Goal: Transaction & Acquisition: Purchase product/service

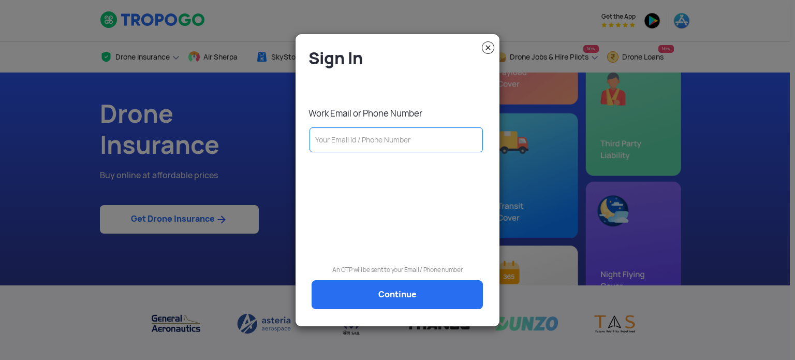
click at [342, 144] on input "text" at bounding box center [396, 139] width 173 height 25
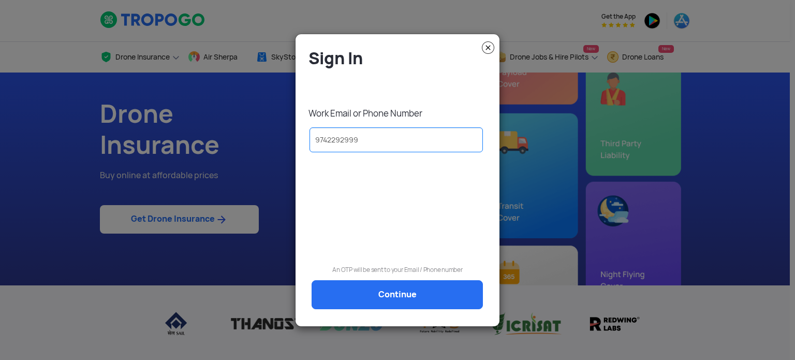
type input "9742292999"
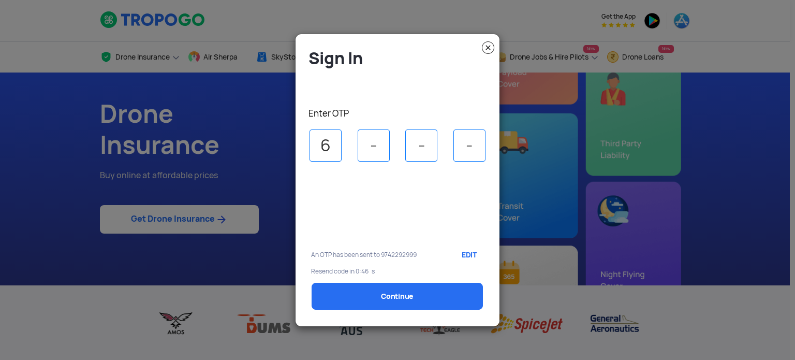
type input "6"
type input "3"
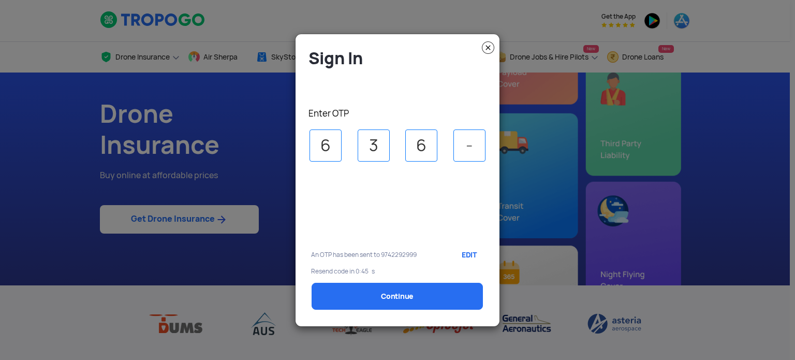
type input "6"
select select "1000000"
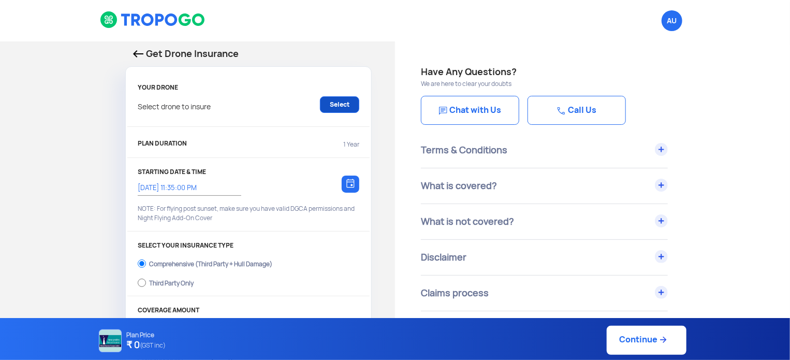
click at [344, 107] on link "Select" at bounding box center [339, 104] width 39 height 17
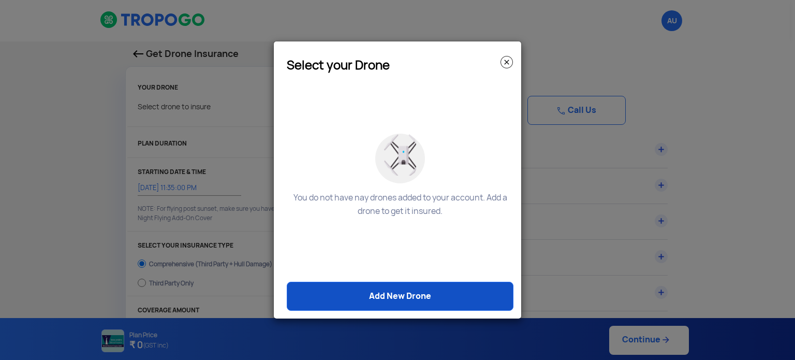
click at [396, 302] on link "Add New Drone" at bounding box center [400, 296] width 227 height 29
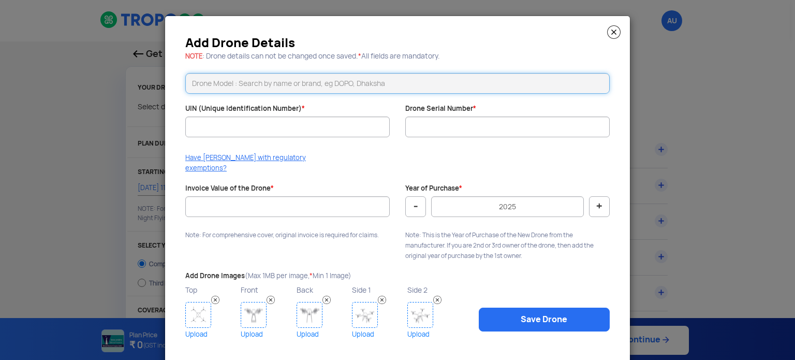
click at [344, 82] on input "text" at bounding box center [397, 83] width 425 height 21
click at [302, 105] on li "Trinity F90+" at bounding box center [398, 105] width 424 height 23
type input "Trinity F90+"
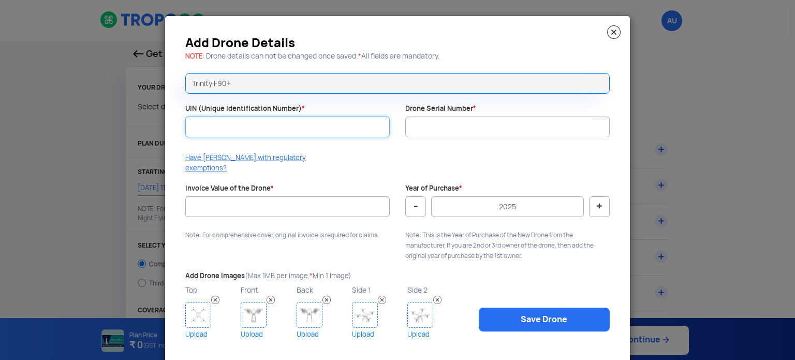
click at [302, 123] on input "UIN (Unique Identification Number) *" at bounding box center [287, 127] width 205 height 21
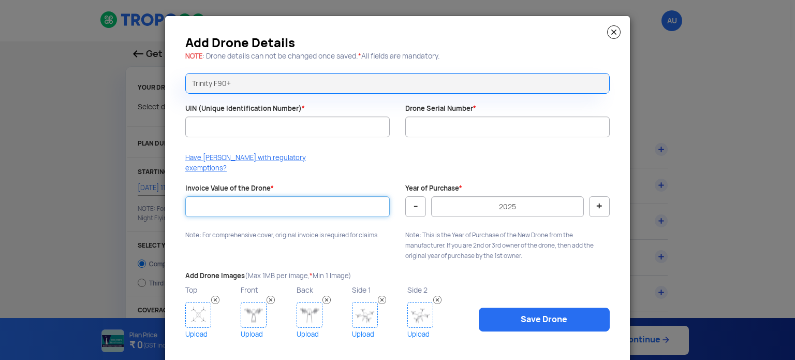
click at [296, 198] on input "Invoice Value of the Drone *" at bounding box center [287, 206] width 205 height 21
type input "420000"
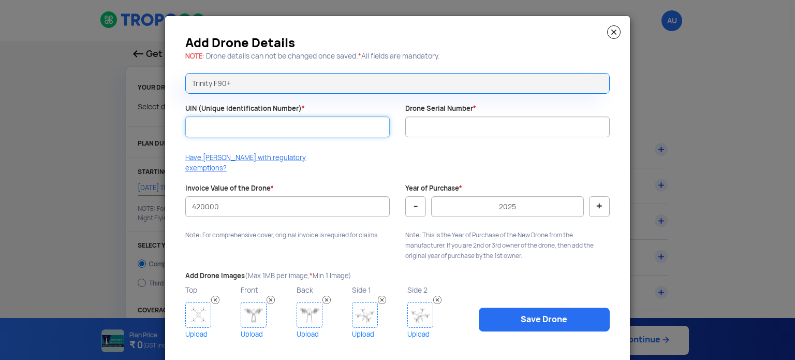
click at [277, 135] on input "UIN (Unique Identification Number) *" at bounding box center [287, 127] width 205 height 21
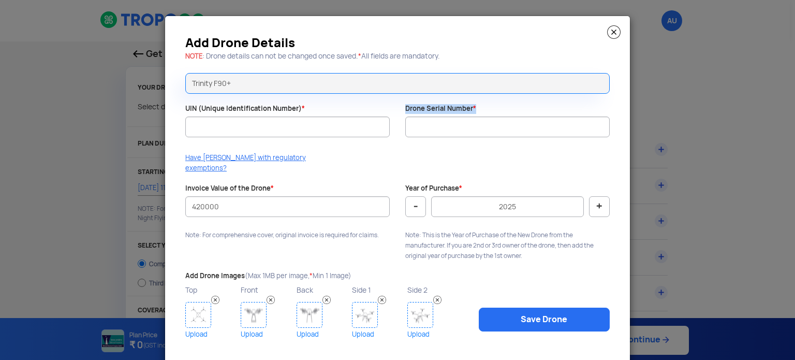
drag, startPoint x: 454, startPoint y: 141, endPoint x: 463, endPoint y: 131, distance: 13.6
click at [463, 131] on div "Drone Serial Number *" at bounding box center [508, 126] width 220 height 44
click at [463, 131] on input "Drone Serial Number *" at bounding box center [507, 127] width 205 height 21
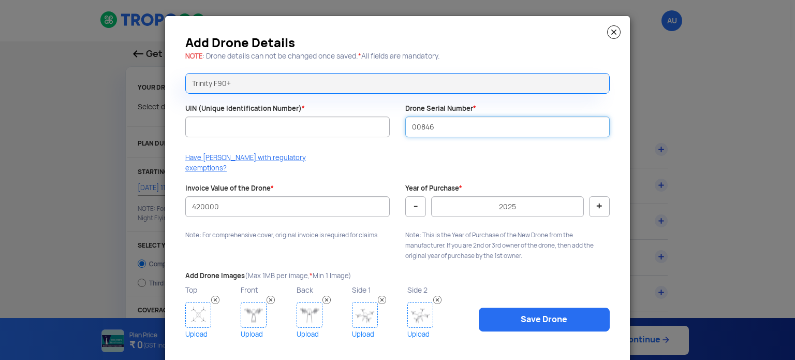
type input "00846"
click at [327, 109] on div "UIN (Unique Identification Number) *" at bounding box center [288, 126] width 220 height 44
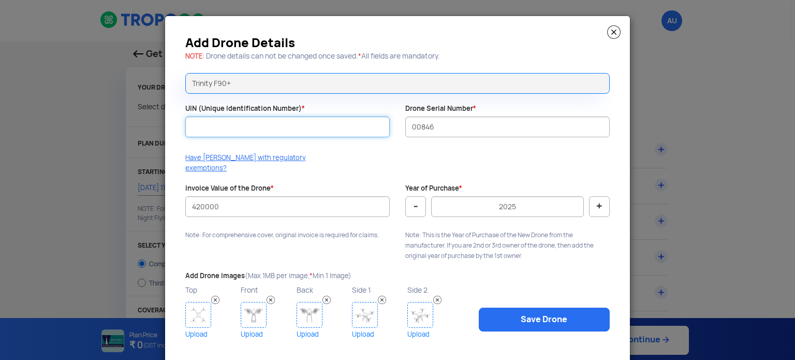
click at [334, 125] on input "UIN (Unique Identification Number) *" at bounding box center [287, 127] width 205 height 21
click at [299, 126] on input "UIN (Unique Identification Number) *" at bounding box center [287, 127] width 205 height 21
click at [263, 130] on input "UIN (Unique Identification Number) *" at bounding box center [287, 127] width 205 height 21
paste input "UA00QG1S0TC"
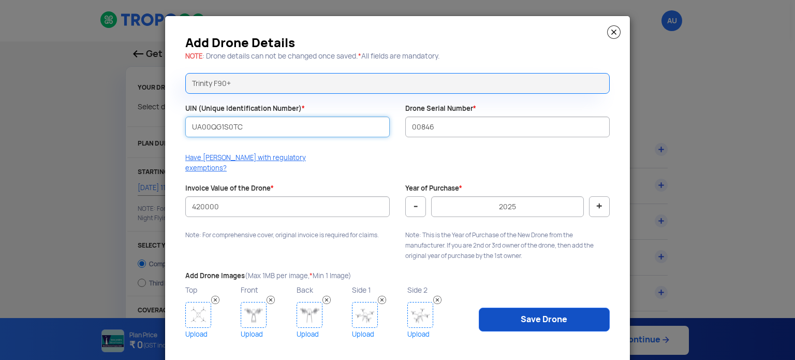
type input "UA00QG1S0TC"
click at [515, 312] on link "Save Drone" at bounding box center [544, 320] width 131 height 24
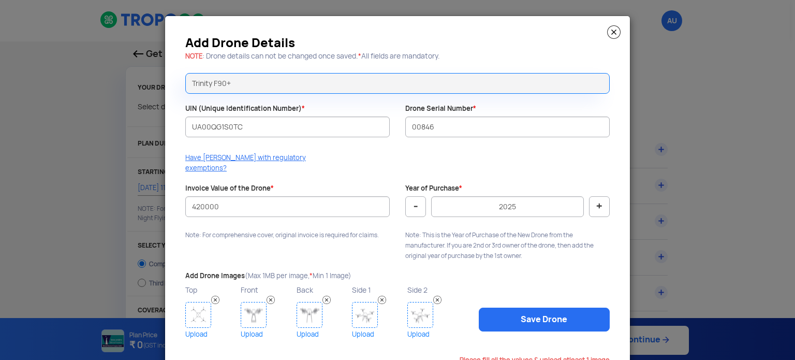
click at [204, 302] on img at bounding box center [198, 315] width 26 height 26
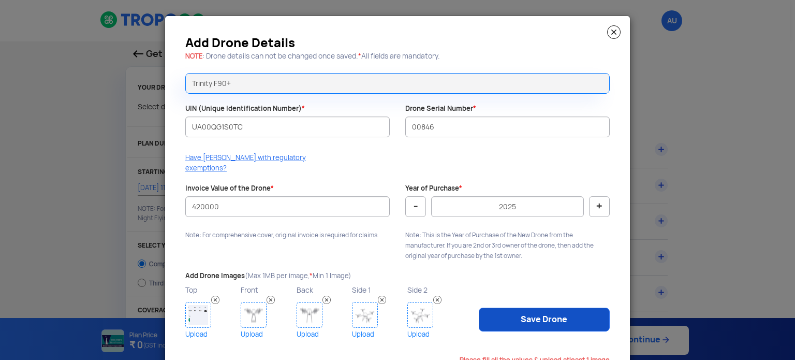
click at [509, 308] on link "Save Drone" at bounding box center [544, 320] width 131 height 24
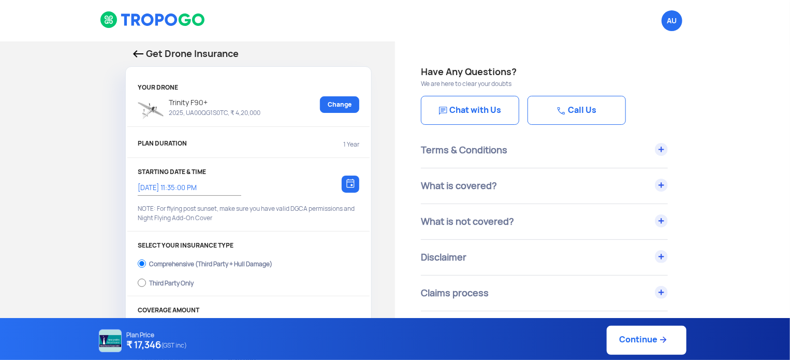
click at [638, 343] on link "Continue" at bounding box center [647, 340] width 80 height 29
type input "14/10/2025, 11:41:00 PM"
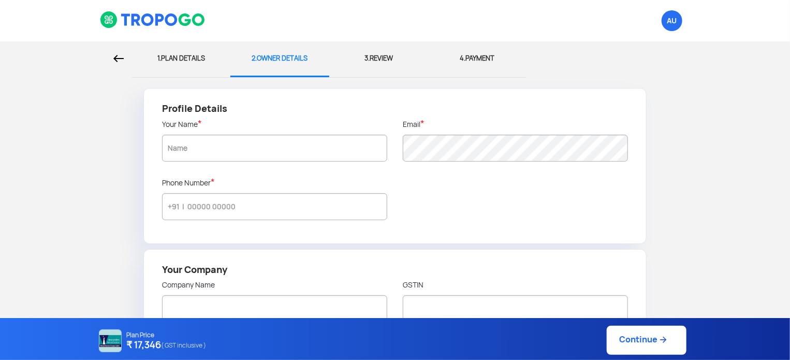
type input "9742292999"
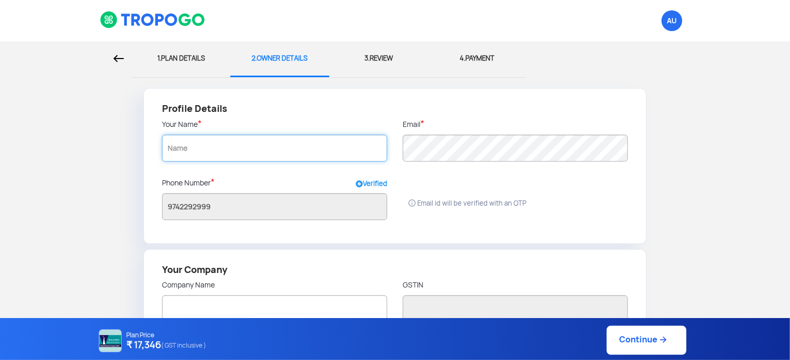
click at [305, 142] on input "text" at bounding box center [274, 148] width 225 height 27
type input "nagarjuna damacherla"
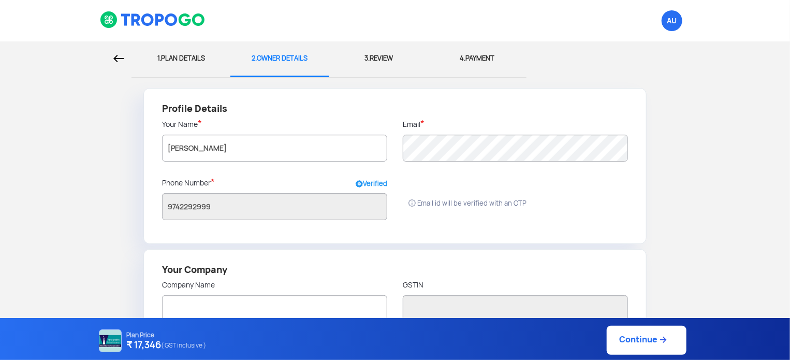
type input "799 100 feet road madhapur"
type input "500081"
type input "HYDERABAD"
type input "AP"
radio input "false"
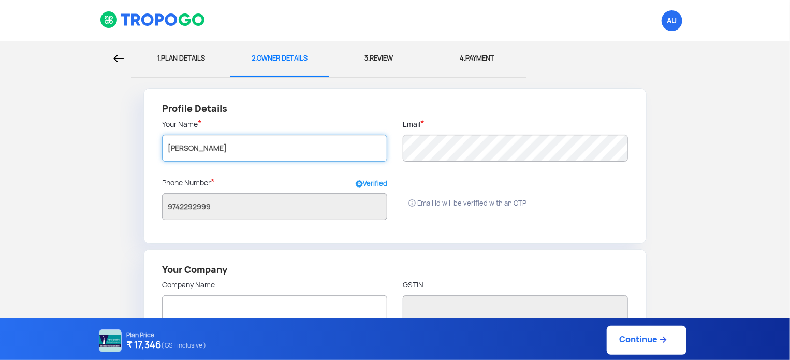
radio input "true"
type input "nagarjuna damacherla"
type input "Hyderabad"
type input "Telangana"
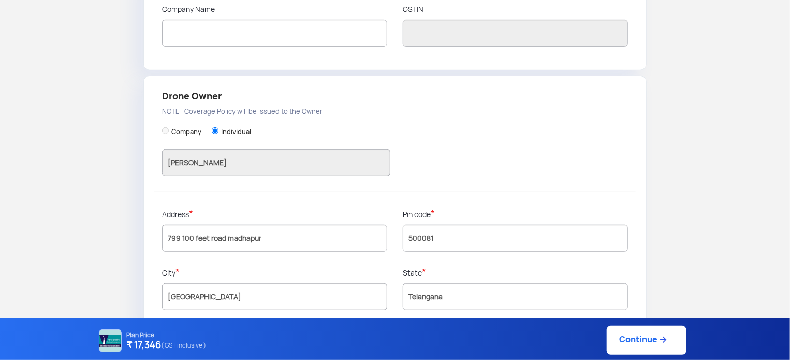
scroll to position [282, 0]
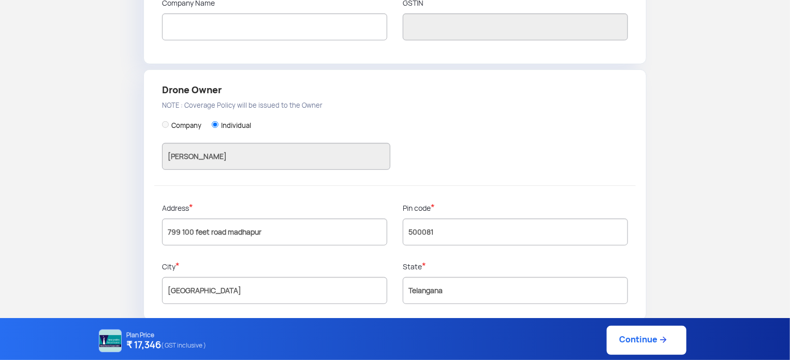
click at [175, 122] on label "Company" at bounding box center [186, 125] width 30 height 9
click at [170, 122] on div "Company Individual nagarjuna damacherla" at bounding box center [395, 147] width 466 height 77
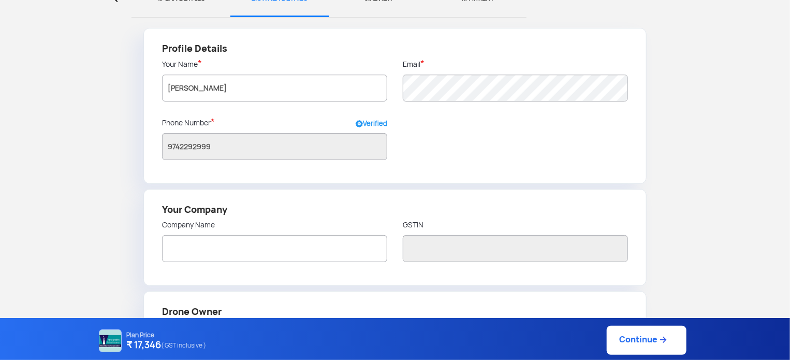
scroll to position [96, 0]
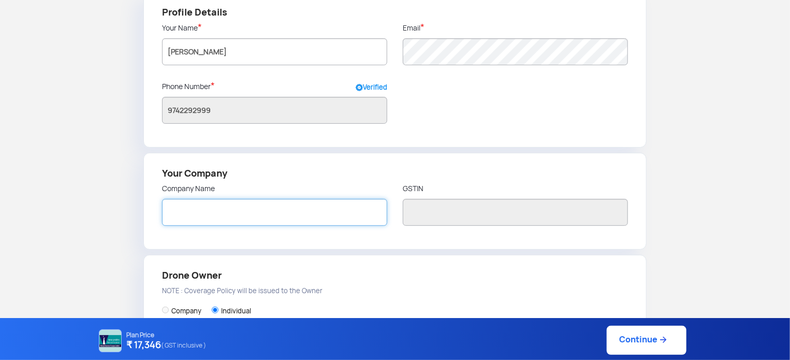
click at [246, 200] on input "text" at bounding box center [274, 212] width 225 height 27
type input "Accencies Technologies Pvt Ltd"
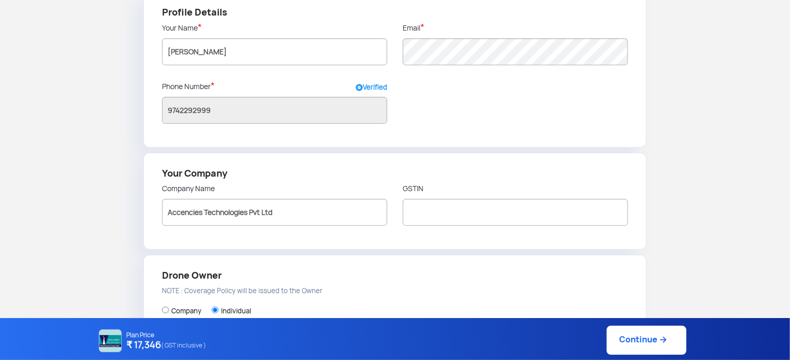
click at [401, 240] on div "Your Company Company Name Accencies Technologies Pvt Ltd GSTIN" at bounding box center [394, 201] width 503 height 97
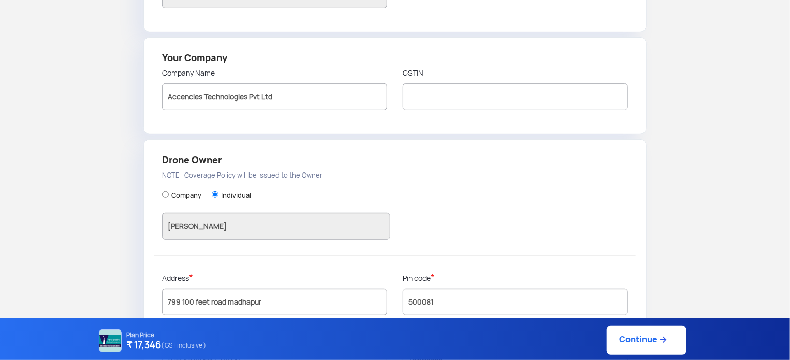
scroll to position [213, 0]
click at [165, 192] on input "Company" at bounding box center [165, 193] width 7 height 7
radio input "true"
type input "Accencies Technologies Pvt Ltd"
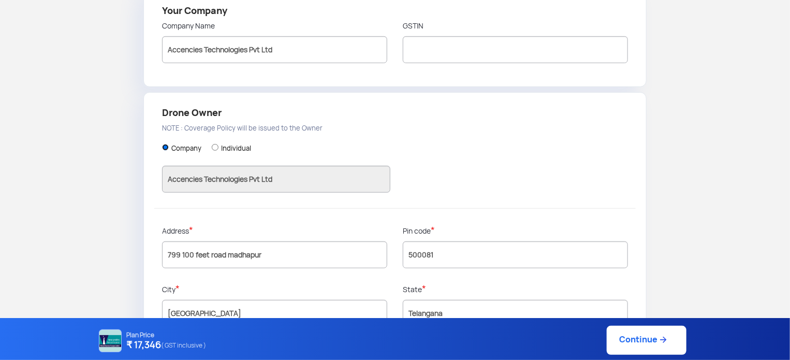
scroll to position [288, 0]
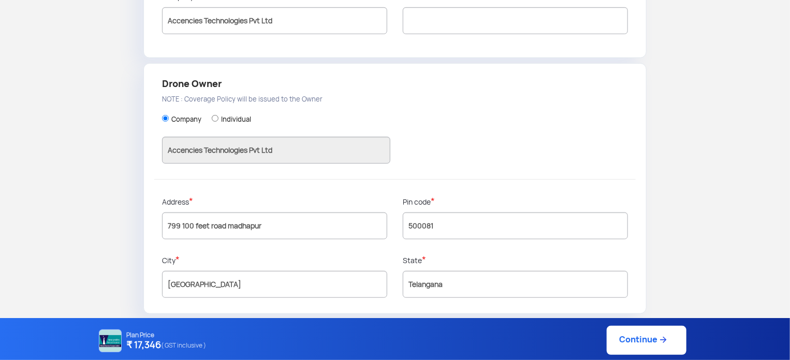
click at [646, 344] on link "Continue" at bounding box center [647, 340] width 80 height 29
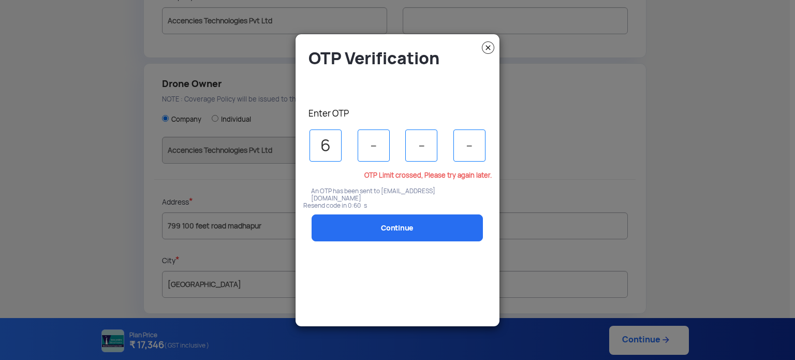
type input "6"
type input "3"
type input "6"
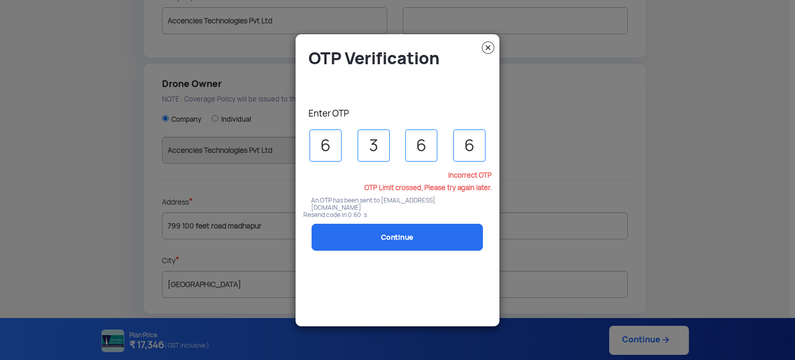
type input "6"
click at [488, 45] on img at bounding box center [488, 47] width 12 height 12
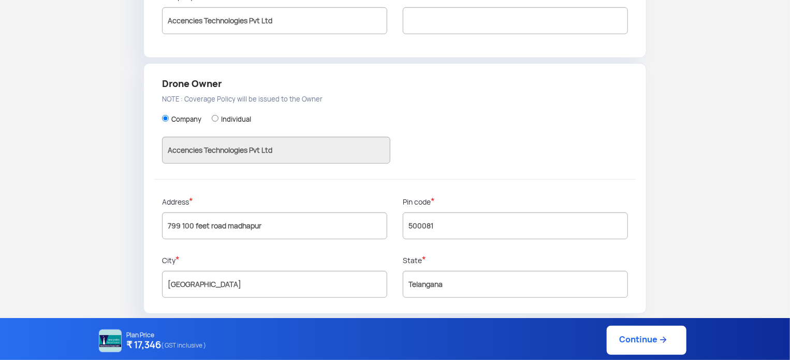
click at [650, 344] on link "Continue" at bounding box center [647, 340] width 80 height 29
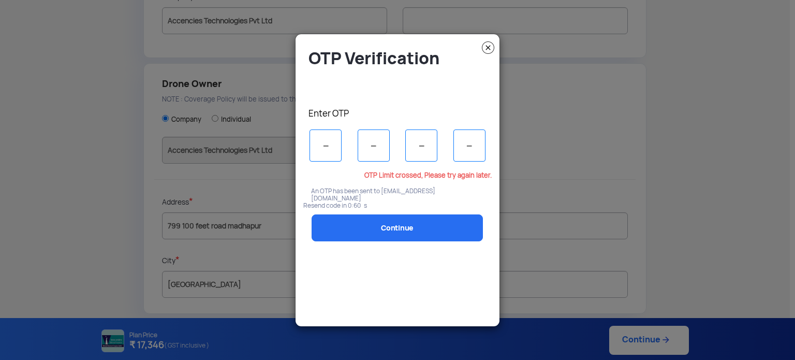
click at [351, 202] on p "Resend code in 0:60 s" at bounding box center [397, 205] width 189 height 7
click at [487, 52] on img at bounding box center [488, 47] width 12 height 12
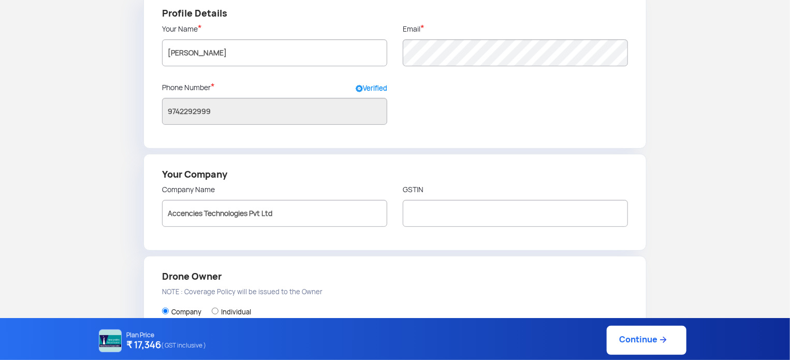
scroll to position [0, 0]
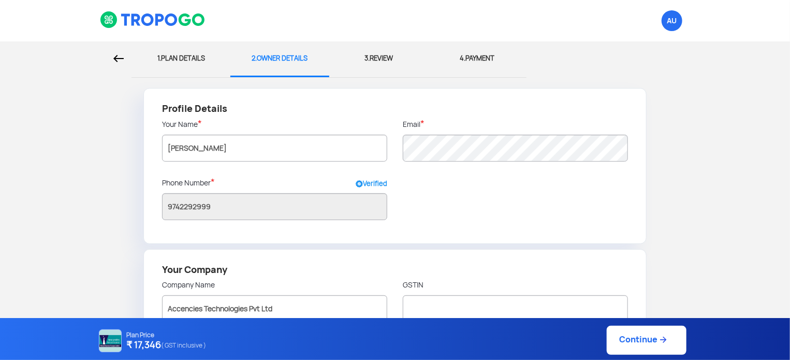
click at [657, 330] on link "Continue" at bounding box center [647, 340] width 80 height 29
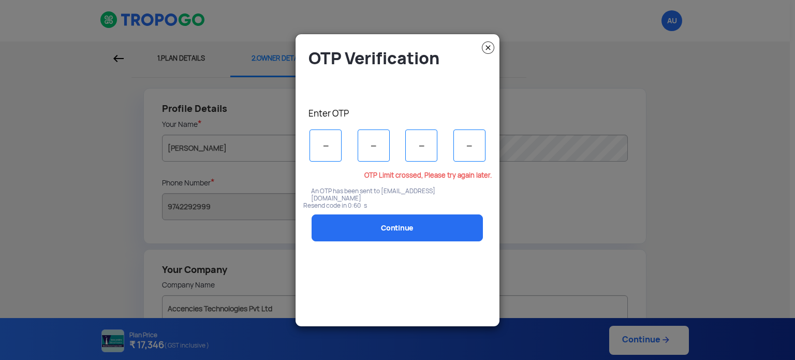
click at [491, 43] on img at bounding box center [488, 47] width 12 height 12
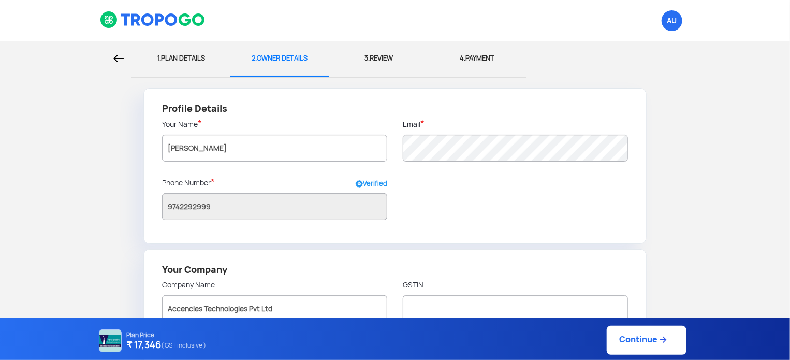
click at [159, 20] on img at bounding box center [153, 20] width 106 height 18
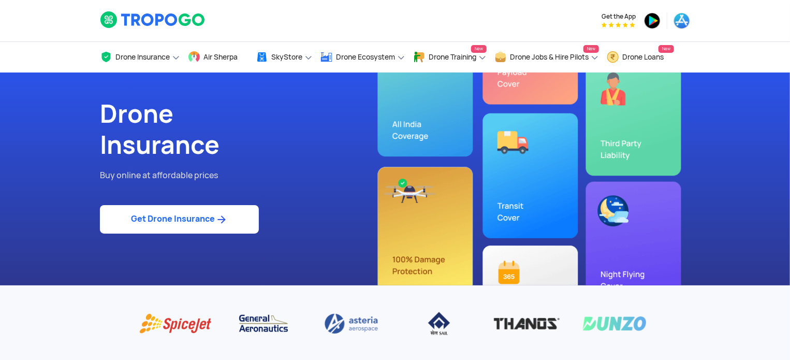
click at [273, 205] on div at bounding box center [243, 200] width 287 height 10
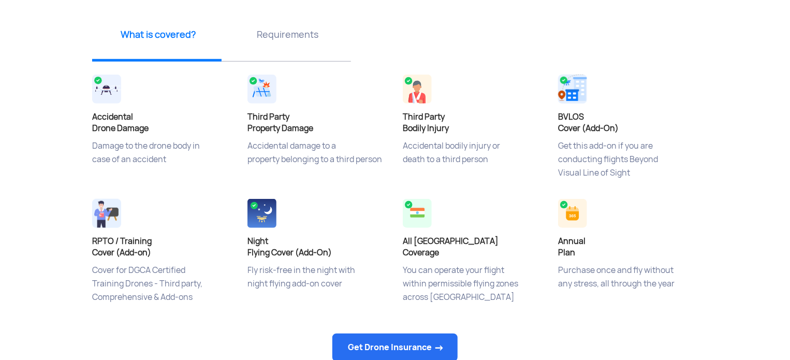
scroll to position [394, 0]
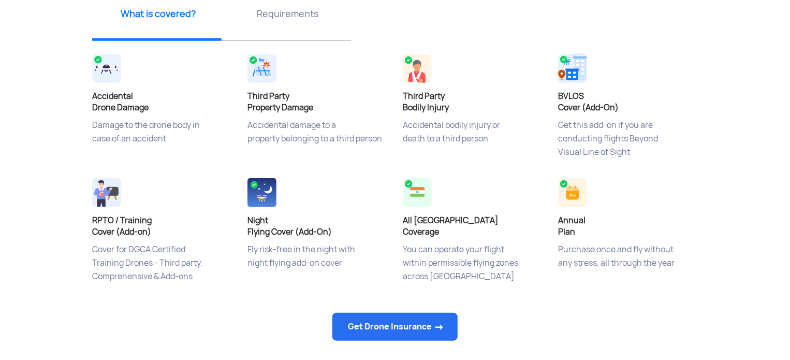
click at [296, 23] on div "Requirements" at bounding box center [286, 17] width 129 height 47
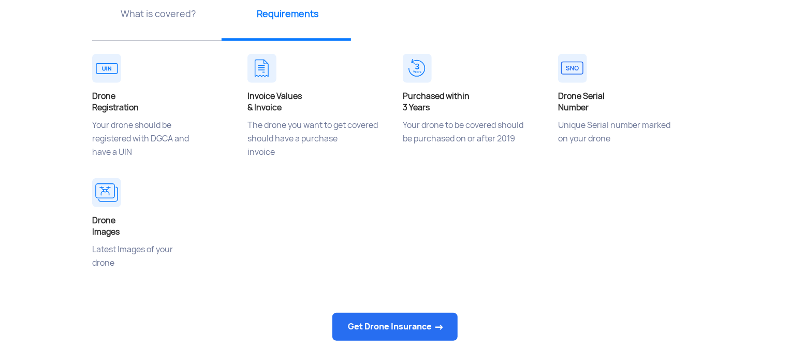
click at [154, 127] on p "Your drone should be registered with DGCA and have a UIN" at bounding box center [162, 145] width 140 height 52
click at [437, 126] on p "Your drone to be covered should be purchased on or after 2019" at bounding box center [473, 145] width 140 height 52
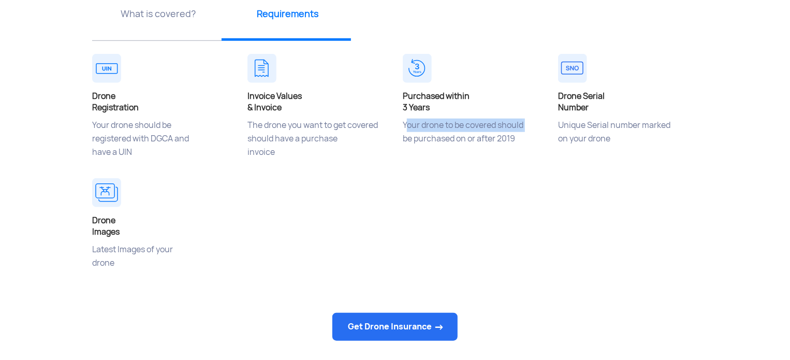
click at [437, 126] on p "Your drone to be covered should be purchased on or after 2019" at bounding box center [473, 145] width 140 height 52
click at [437, 137] on p "Your drone to be covered should be purchased on or after 2019" at bounding box center [473, 145] width 140 height 52
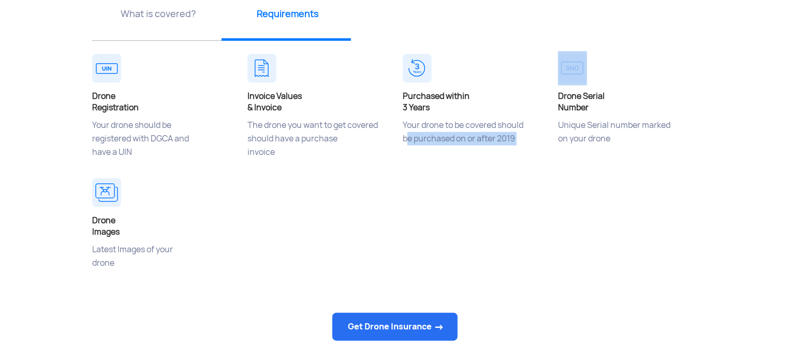
click at [437, 137] on p "Your drone to be covered should be purchased on or after 2019" at bounding box center [473, 145] width 140 height 52
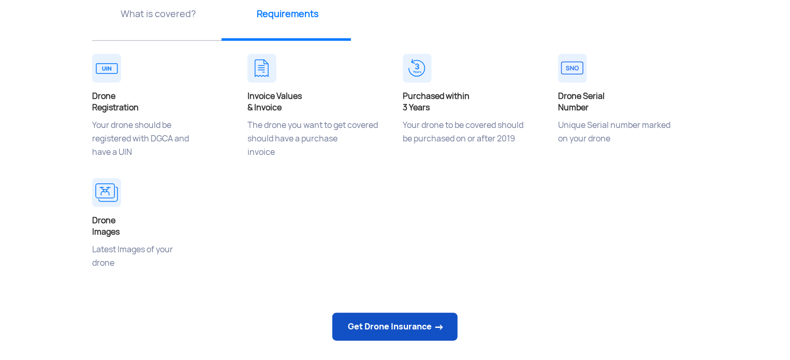
click at [435, 323] on link "Get Drone Insurance" at bounding box center [394, 327] width 125 height 28
select select "1000000"
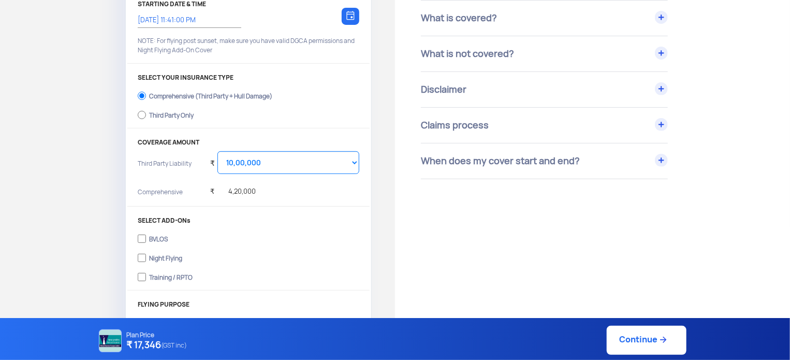
scroll to position [171, 0]
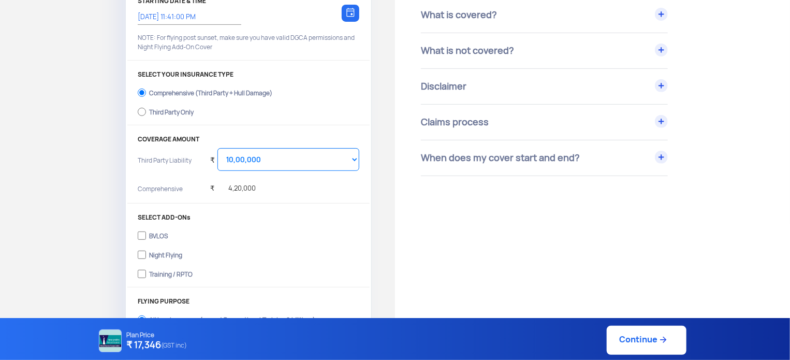
click at [230, 187] on div "₹ 4,20,000" at bounding box center [233, 185] width 46 height 28
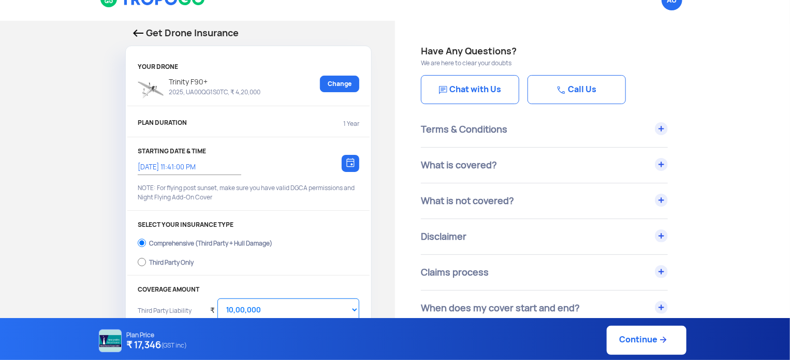
scroll to position [41, 0]
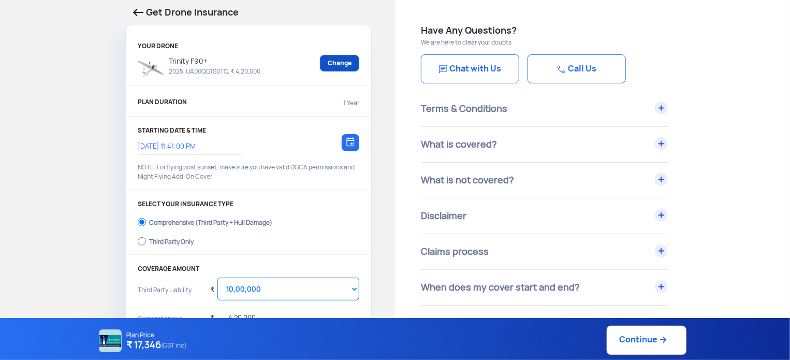
click at [351, 68] on link "Change" at bounding box center [339, 63] width 39 height 17
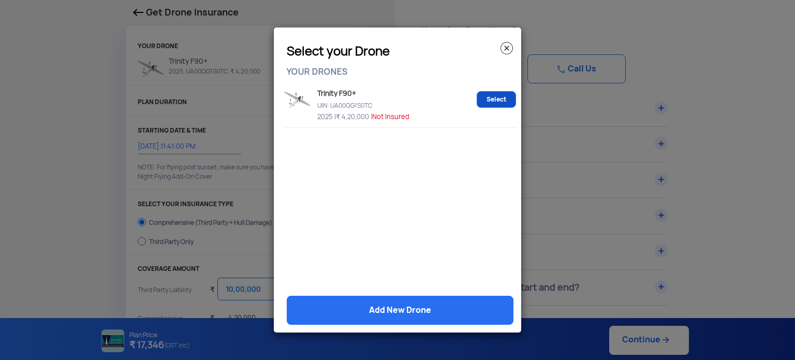
click at [489, 98] on link "Select" at bounding box center [496, 99] width 39 height 17
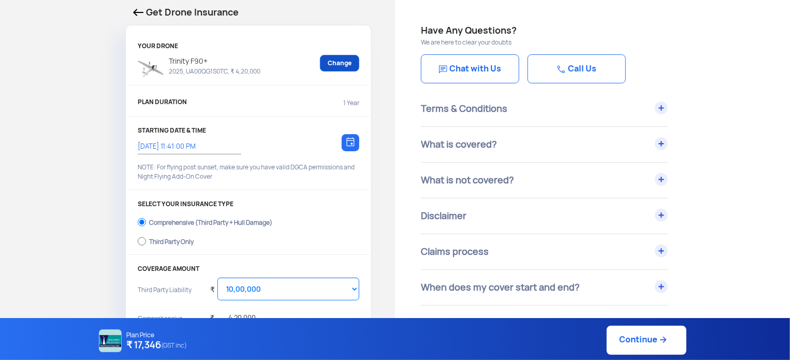
click at [336, 66] on link "Change" at bounding box center [339, 63] width 39 height 17
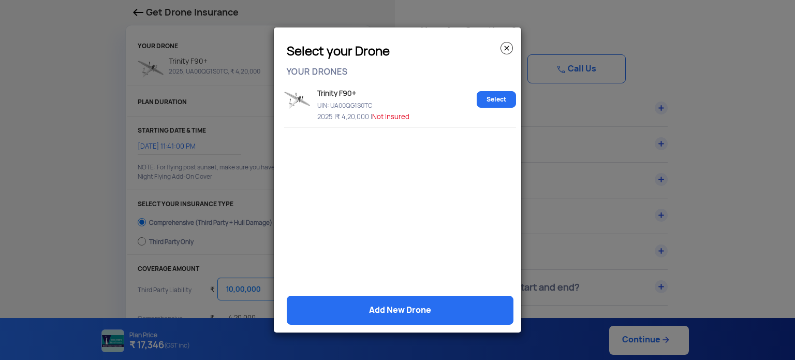
click at [287, 84] on div "Trinity F90+ UIN: UA00QG1S0TC 2025 | ₹ 4,20,000 | Not Insured Select" at bounding box center [400, 104] width 232 height 47
click at [511, 45] on img at bounding box center [507, 48] width 12 height 12
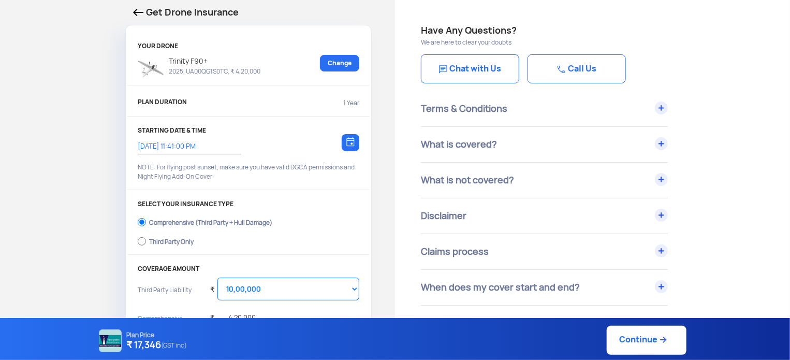
click at [153, 68] on img at bounding box center [151, 69] width 26 height 18
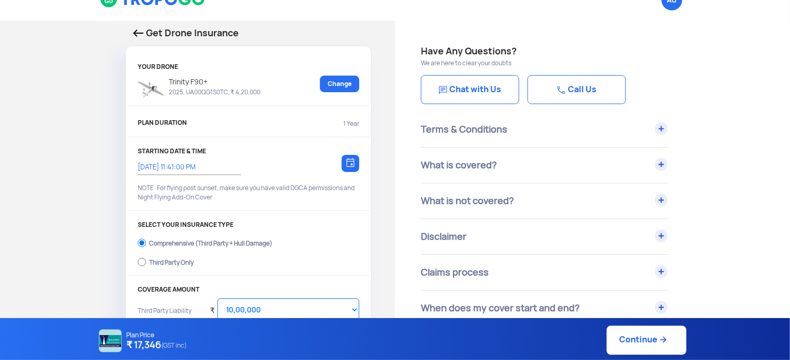
scroll to position [0, 0]
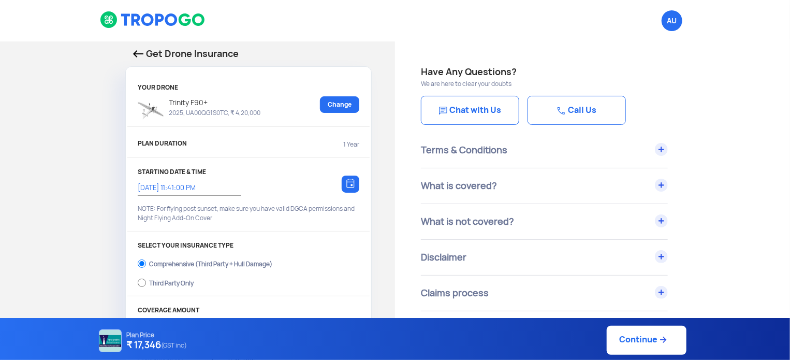
click at [141, 55] on img at bounding box center [138, 53] width 10 height 7
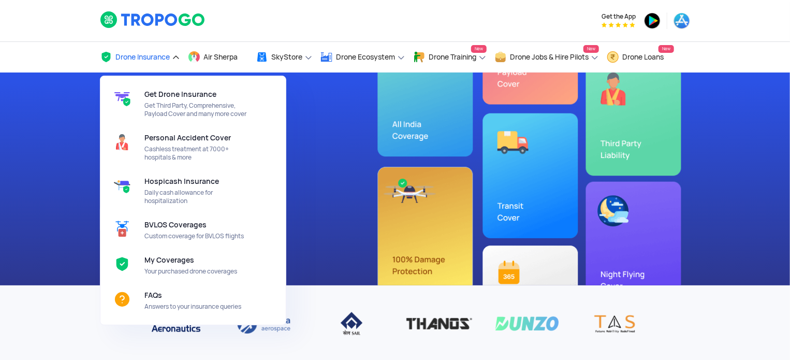
click at [152, 47] on link "Drone Insurance" at bounding box center [140, 57] width 80 height 31
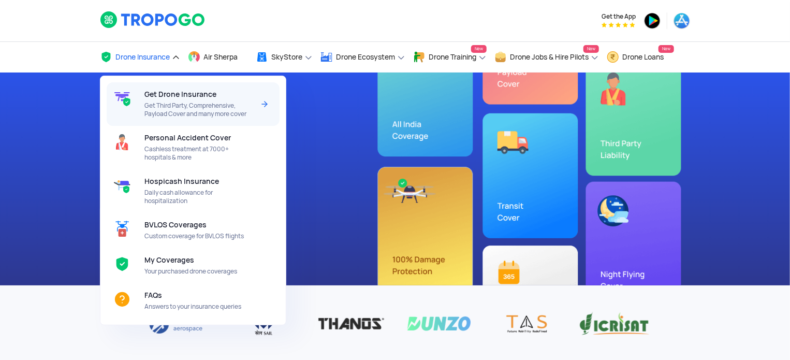
click at [155, 113] on span "Get Third Party, Comprehensive, Payload Cover and many more cover" at bounding box center [198, 110] width 109 height 17
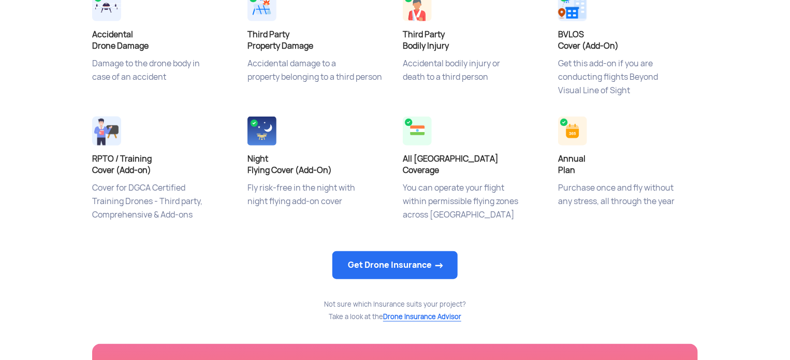
scroll to position [456, 0]
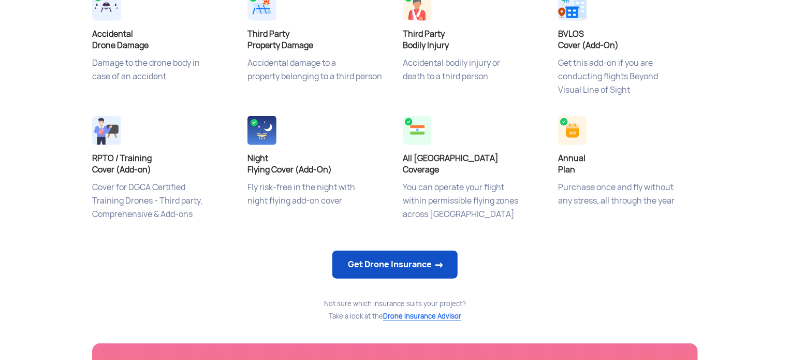
click at [407, 269] on link "Get Drone Insurance" at bounding box center [394, 265] width 125 height 28
select select "1000000"
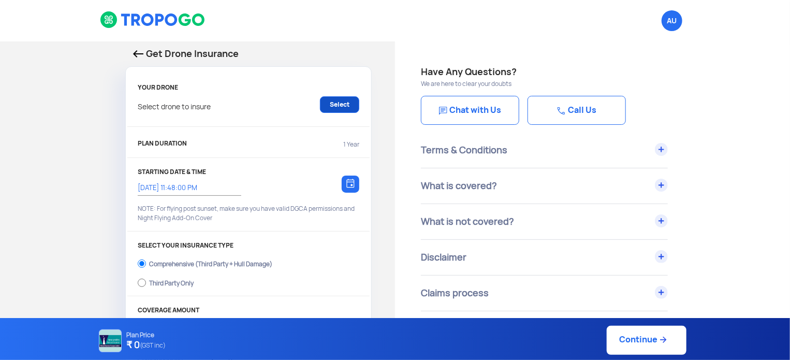
click at [345, 104] on link "Select" at bounding box center [339, 104] width 39 height 17
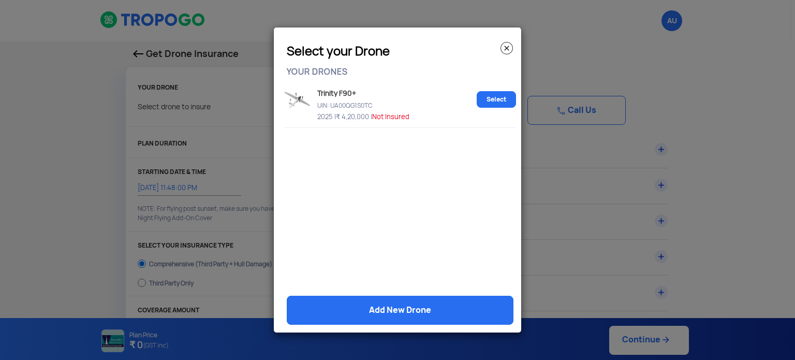
click at [393, 114] on span "Not Insured" at bounding box center [390, 116] width 37 height 9
click at [293, 109] on img at bounding box center [297, 100] width 26 height 18
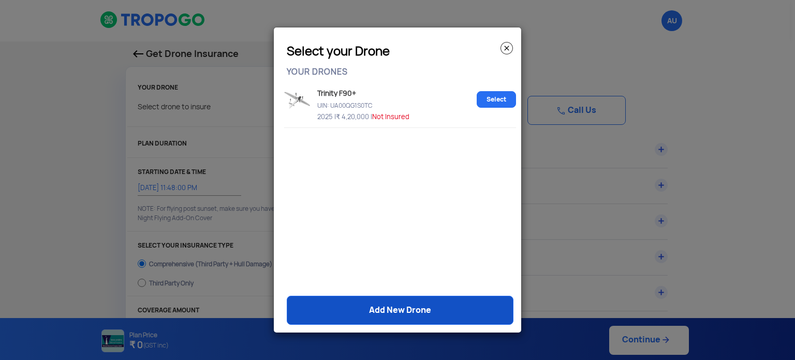
click at [415, 323] on link "Add New Drone" at bounding box center [400, 310] width 227 height 29
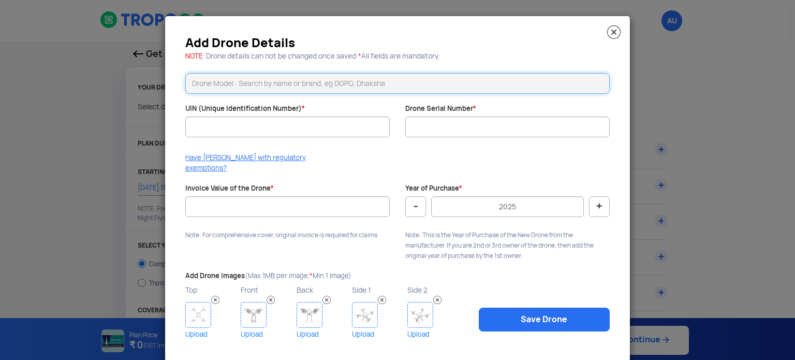
click at [282, 88] on input "text" at bounding box center [397, 83] width 425 height 21
click at [615, 31] on img at bounding box center [613, 31] width 13 height 13
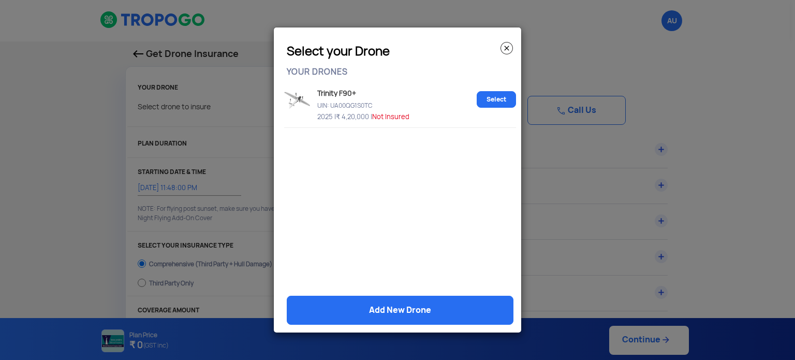
click at [321, 104] on p "UIN: UA00QG1S0TC" at bounding box center [394, 103] width 158 height 9
click at [501, 47] on img at bounding box center [507, 48] width 12 height 12
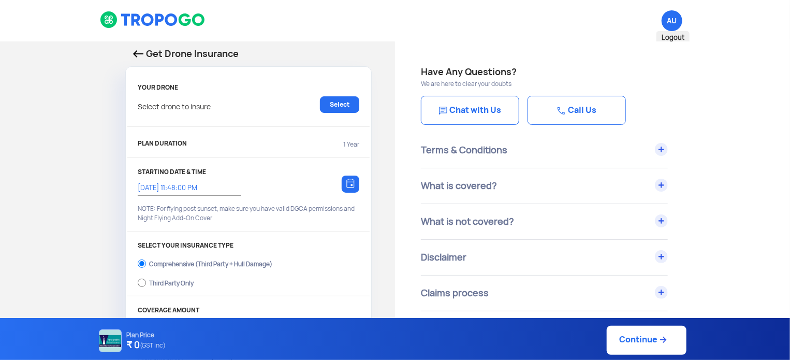
click at [674, 22] on span "AU Logout" at bounding box center [672, 20] width 21 height 21
click at [187, 12] on img at bounding box center [153, 20] width 106 height 18
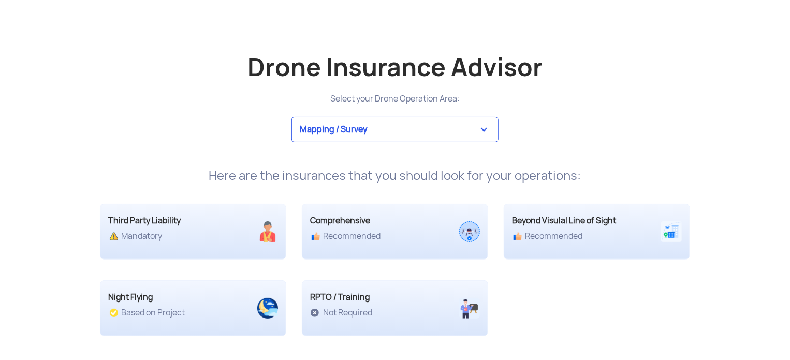
scroll to position [1968, 0]
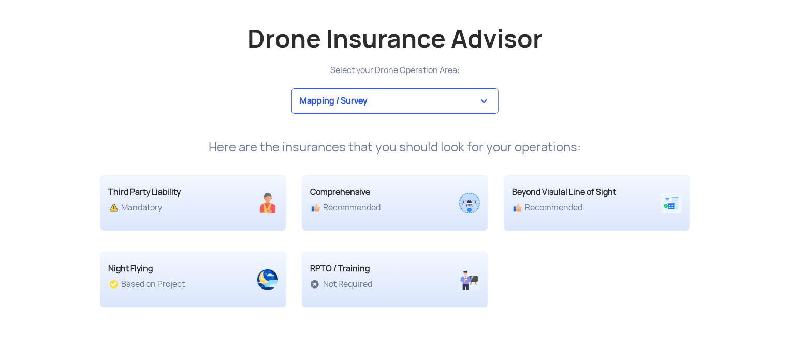
click at [332, 109] on select "Mapping / Survey Event Photography Agriculture Recreational Emergency / Police …" at bounding box center [395, 101] width 207 height 26
click at [175, 99] on div "Mapping / Survey Event Photography Agriculture Recreational Emergency / Police …" at bounding box center [395, 101] width 606 height 26
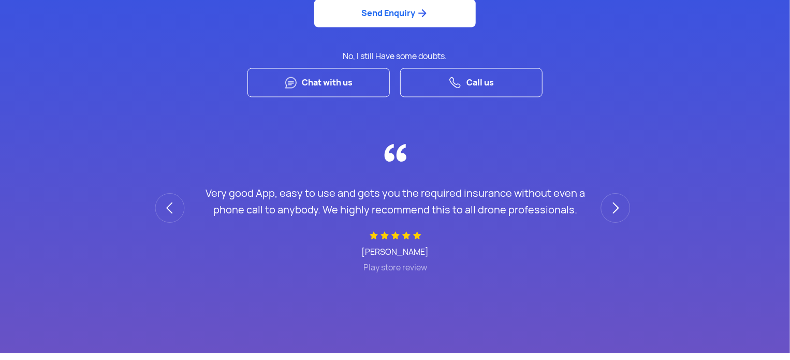
scroll to position [2879, 0]
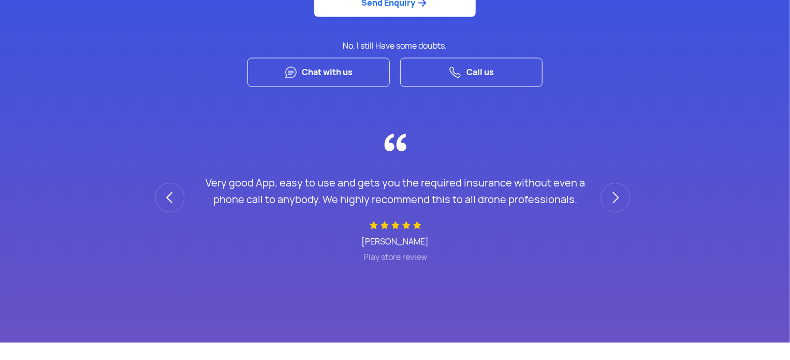
click at [373, 58] on link "Chat with us" at bounding box center [319, 73] width 142 height 30
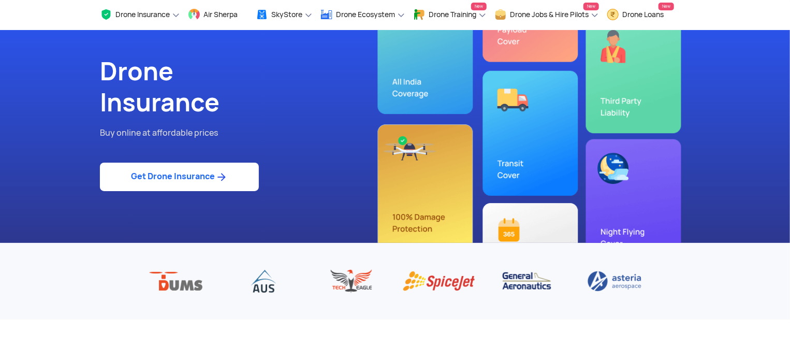
scroll to position [0, 0]
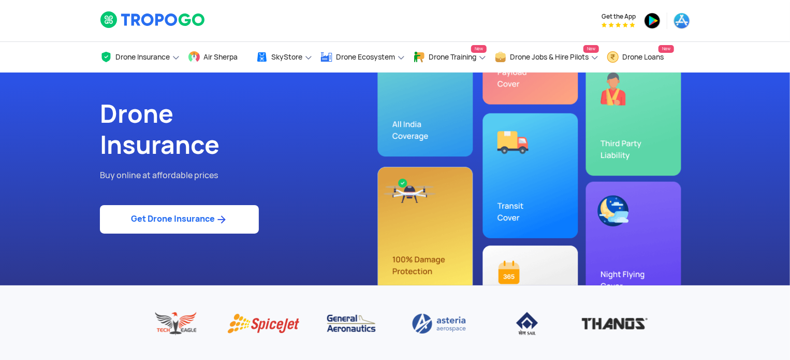
click at [107, 17] on img at bounding box center [153, 20] width 106 height 18
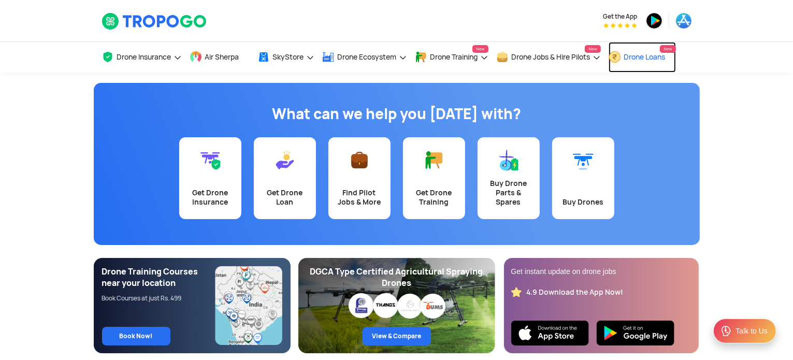
click at [653, 62] on link "Drone Loans New" at bounding box center [641, 57] width 67 height 31
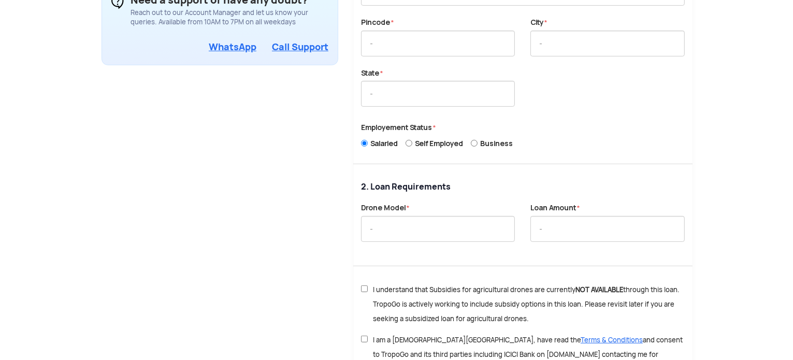
scroll to position [373, 0]
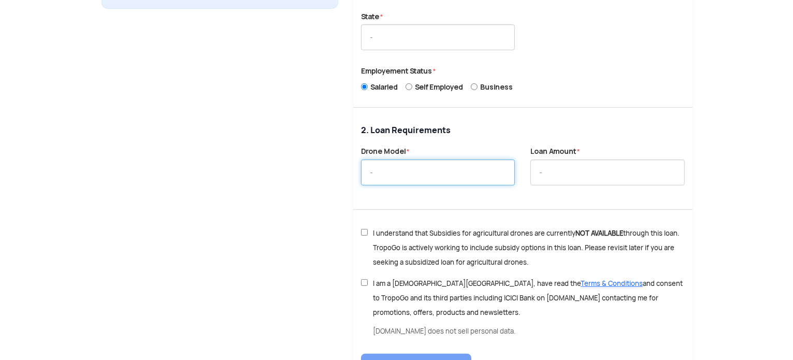
click at [502, 165] on input "text" at bounding box center [438, 173] width 154 height 26
type input "trinity"
click at [381, 226] on label "I understand that Subsidies for agricultural drones are currently NOT AVAILABLE…" at bounding box center [529, 248] width 312 height 44
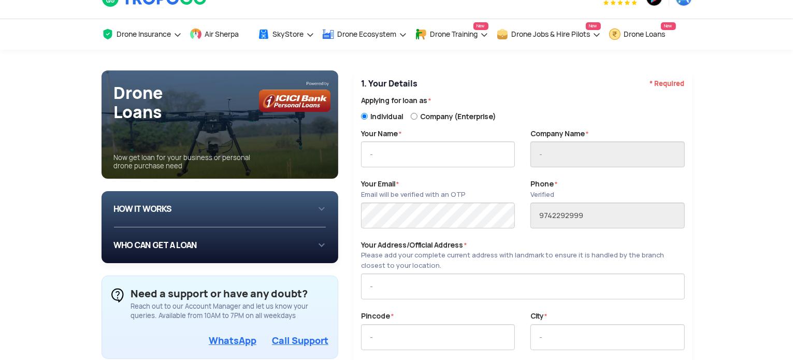
scroll to position [0, 0]
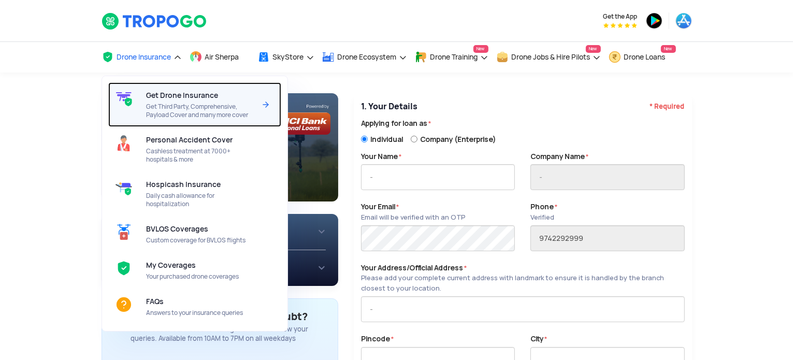
click at [264, 102] on img at bounding box center [265, 104] width 12 height 12
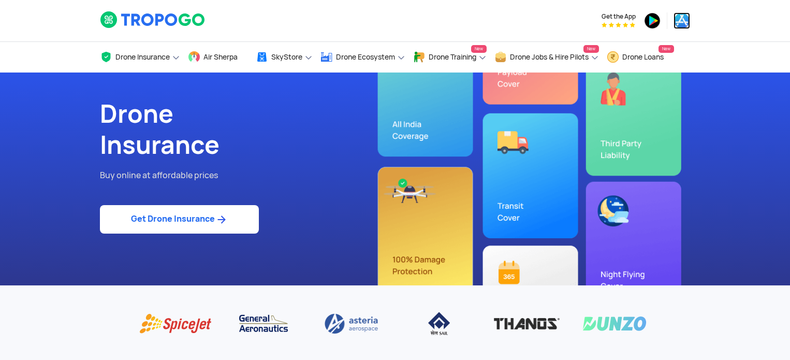
click at [680, 20] on img at bounding box center [682, 20] width 17 height 17
click at [214, 228] on link "Get Drone Insurance" at bounding box center [179, 219] width 159 height 28
select select "1000000"
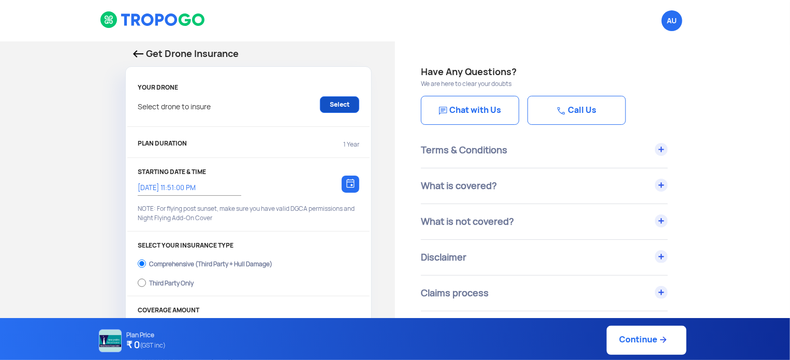
click at [350, 106] on link "Select" at bounding box center [339, 104] width 39 height 17
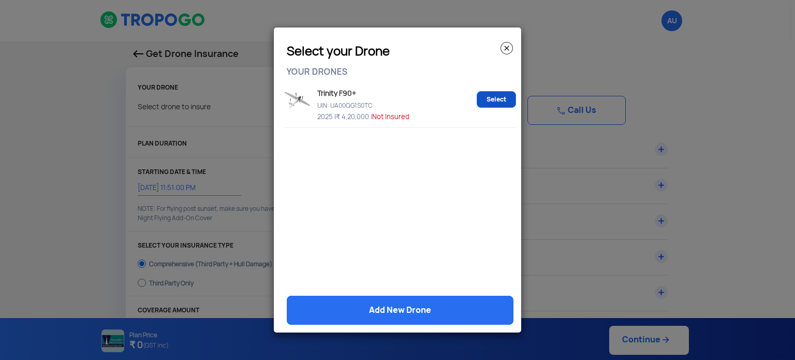
click at [490, 100] on link "Select" at bounding box center [496, 99] width 39 height 17
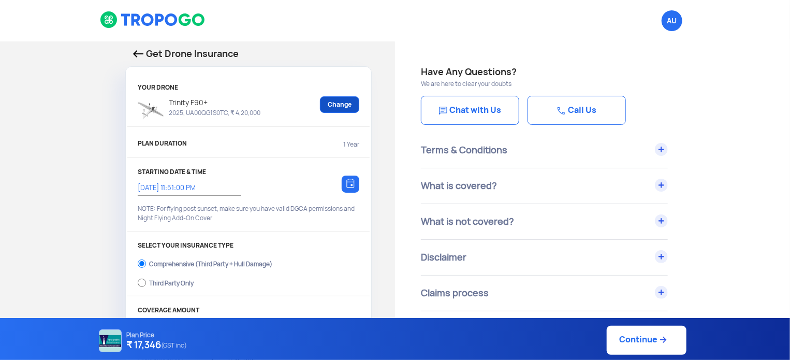
click at [328, 105] on link "Change" at bounding box center [339, 104] width 39 height 17
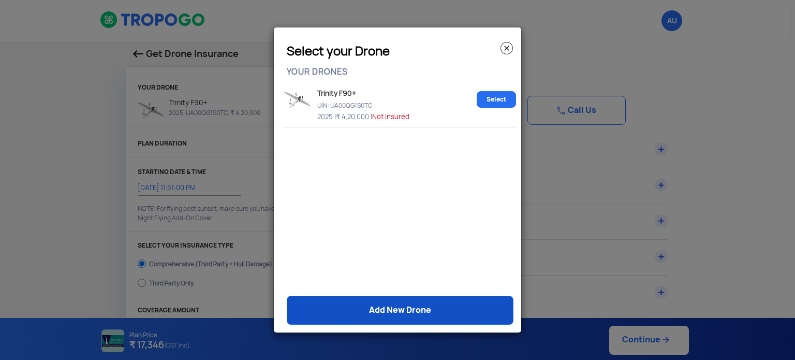
click at [380, 321] on link "Add New Drone" at bounding box center [400, 310] width 227 height 29
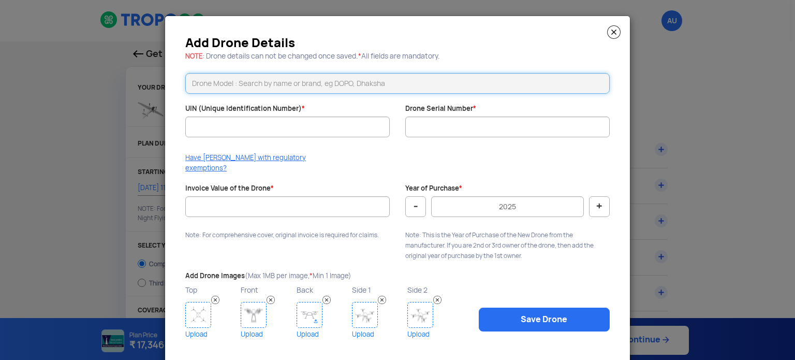
click at [268, 90] on input "text" at bounding box center [397, 83] width 425 height 21
click at [258, 81] on input "text" at bounding box center [397, 83] width 425 height 21
click at [247, 107] on li "Trinity F90+" at bounding box center [398, 105] width 424 height 23
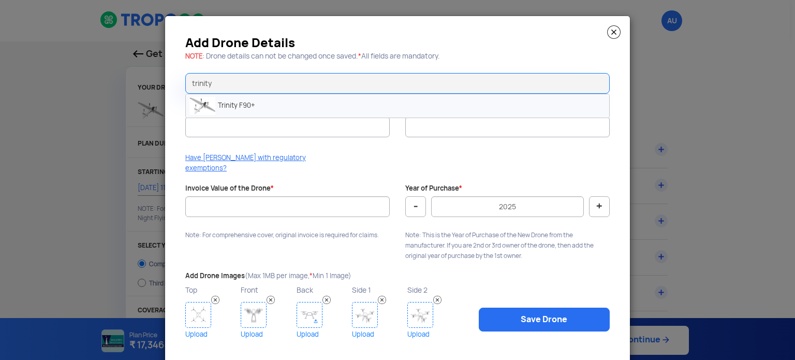
type input "Trinity F90+"
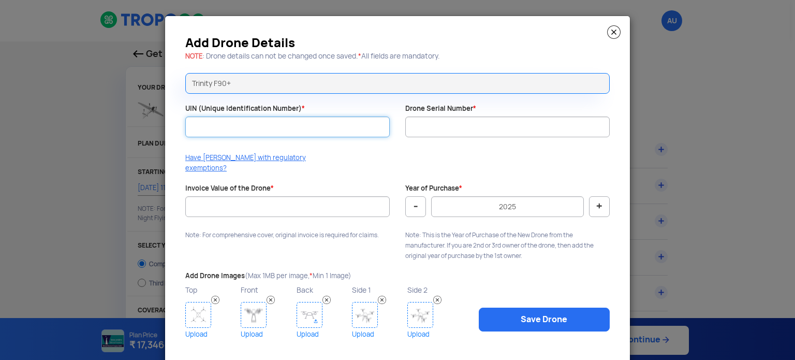
click at [245, 118] on input "UIN (Unique Identification Number) *" at bounding box center [287, 127] width 205 height 21
type input "00846"
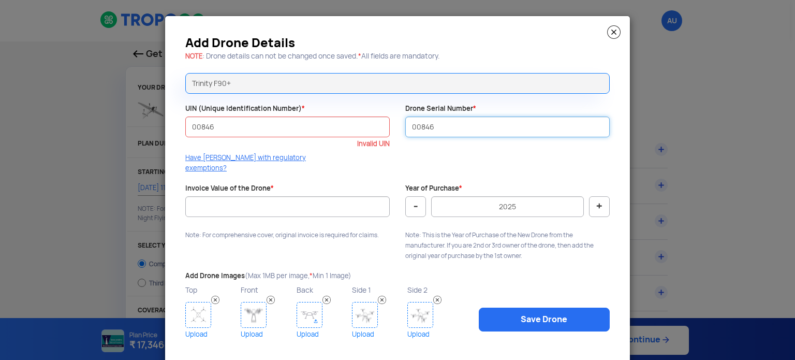
type input "00846"
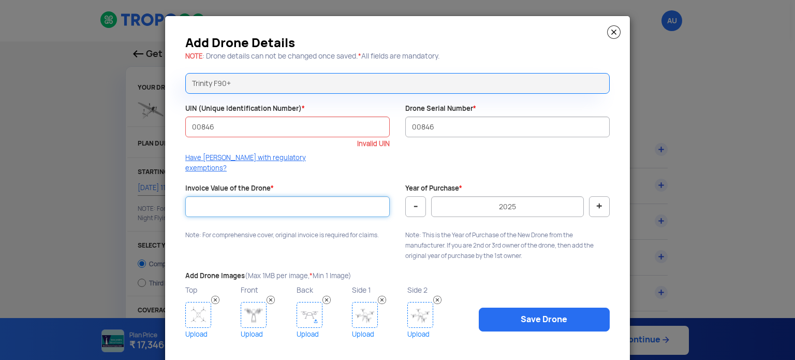
click at [314, 196] on input "Invoice Value of the Drone *" at bounding box center [287, 206] width 205 height 21
type input "4200000"
click at [254, 236] on div "Add Drone Details NOTE : Drone details can not be changed once saved. * All fie…" at bounding box center [397, 190] width 465 height 348
click at [228, 123] on input "00846" at bounding box center [287, 127] width 205 height 21
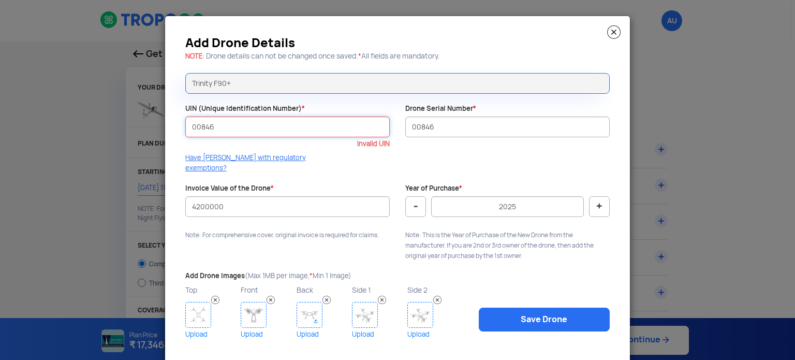
click at [228, 123] on input "00846" at bounding box center [287, 127] width 205 height 21
paste input "UA00QG1S0TC"
click at [201, 302] on img at bounding box center [198, 315] width 26 height 26
click at [193, 302] on img at bounding box center [198, 315] width 26 height 26
click at [211, 296] on img at bounding box center [215, 300] width 8 height 8
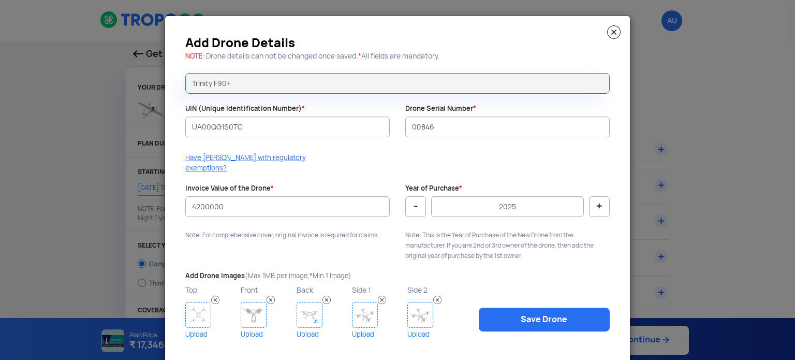
click at [194, 309] on img at bounding box center [198, 315] width 26 height 26
click at [194, 312] on img at bounding box center [198, 315] width 26 height 26
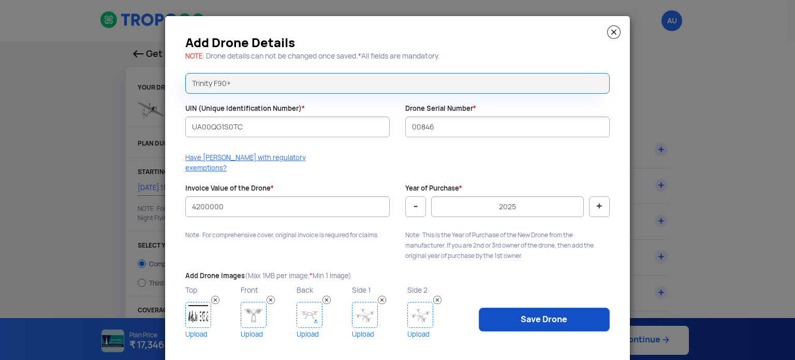
click at [578, 308] on link "Save Drone" at bounding box center [544, 320] width 131 height 24
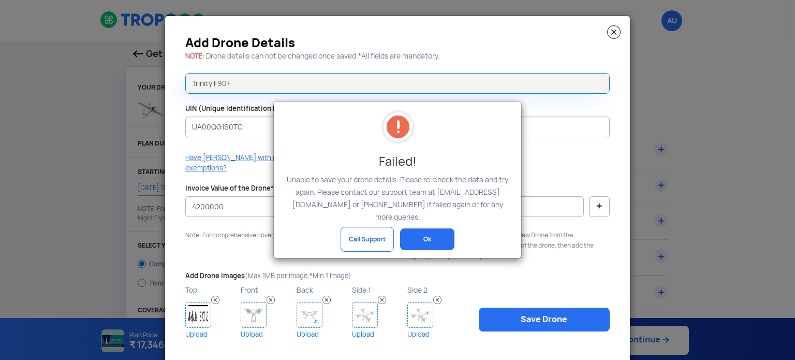
click at [428, 242] on button "Ok" at bounding box center [427, 239] width 54 height 22
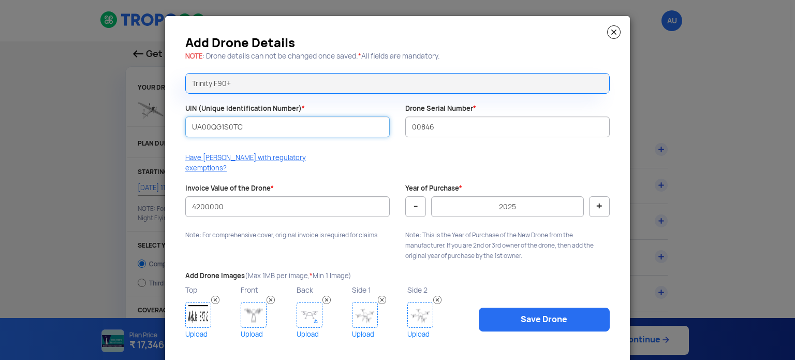
click at [268, 119] on input "UA00QG1S0TC" at bounding box center [287, 127] width 205 height 21
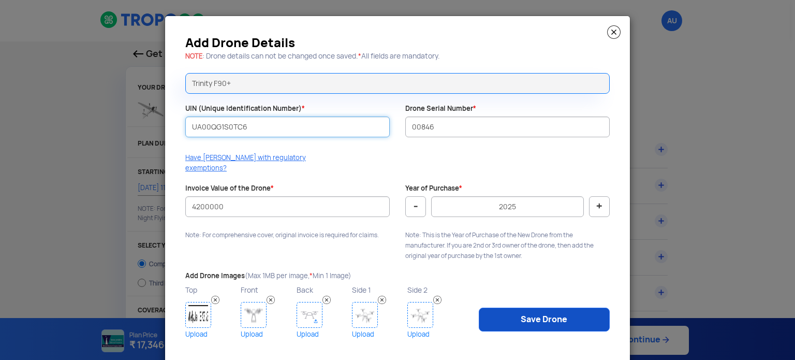
type input "UA00QG1S0TC6"
click at [585, 316] on link "Save Drone" at bounding box center [544, 320] width 131 height 24
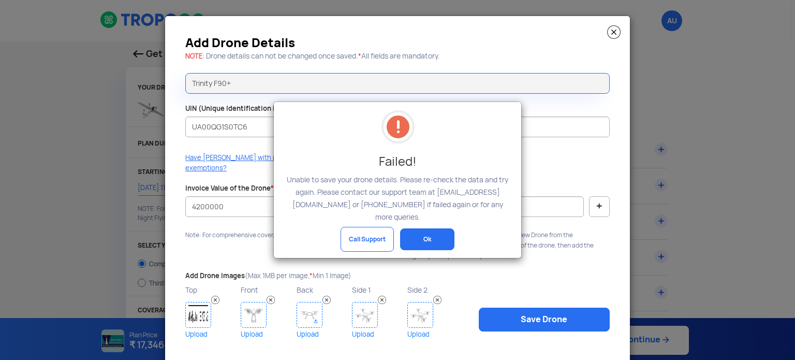
click at [431, 231] on button "Ok" at bounding box center [427, 239] width 54 height 22
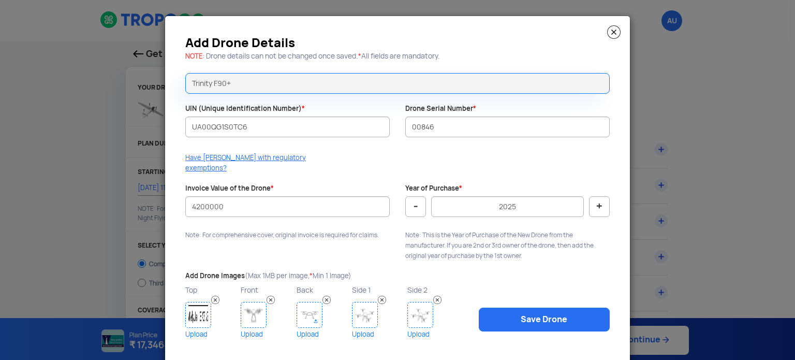
click at [614, 32] on img at bounding box center [613, 31] width 13 height 13
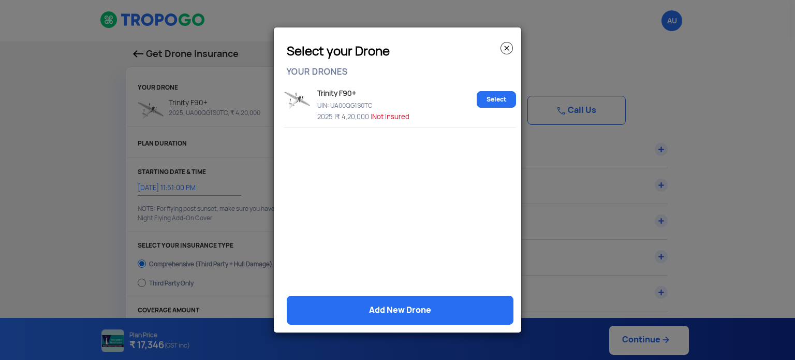
click at [299, 97] on img at bounding box center [297, 100] width 26 height 18
drag, startPoint x: 299, startPoint y: 97, endPoint x: 497, endPoint y: 127, distance: 200.1
click at [497, 127] on div "Trinity F90+ UIN: UA00QG1S0TC 2025 | ₹ 4,20,000 | Not Insured Select" at bounding box center [400, 104] width 232 height 47
click at [508, 49] on img at bounding box center [507, 48] width 12 height 12
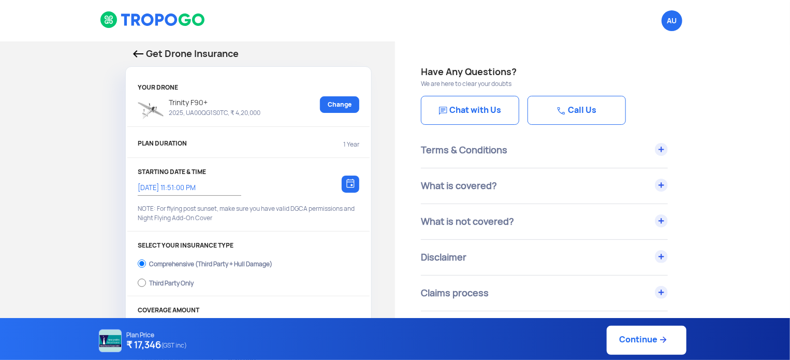
click at [487, 105] on link "Chat with Us" at bounding box center [470, 110] width 98 height 29
click at [487, 112] on link "Chat with Us" at bounding box center [470, 110] width 98 height 29
click at [329, 106] on link "Change" at bounding box center [339, 104] width 39 height 17
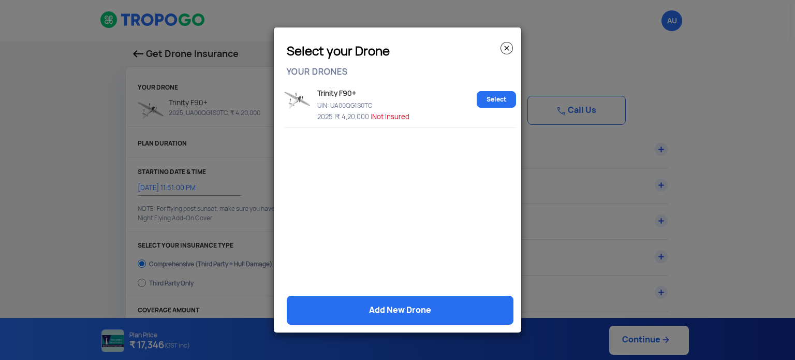
click at [512, 51] on img at bounding box center [507, 48] width 12 height 12
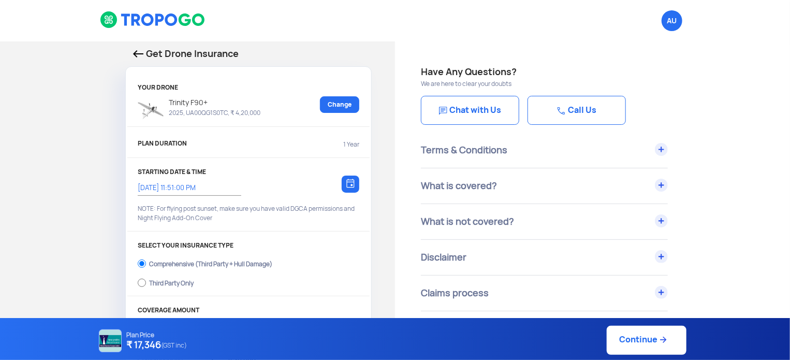
click at [648, 335] on link "Continue" at bounding box center [647, 340] width 80 height 29
type input "15/10/2025, 12:09:00 AM"
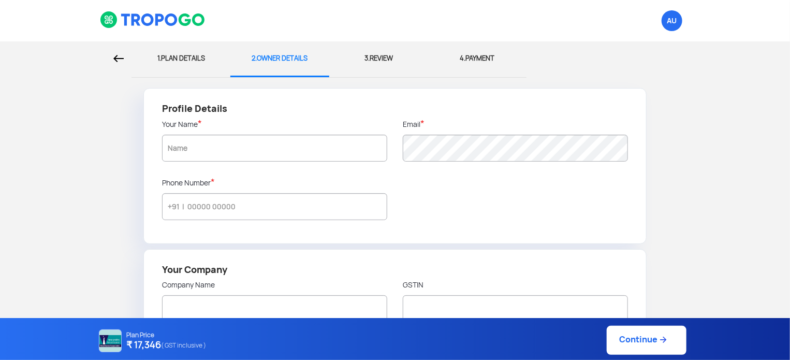
type input "9742292999"
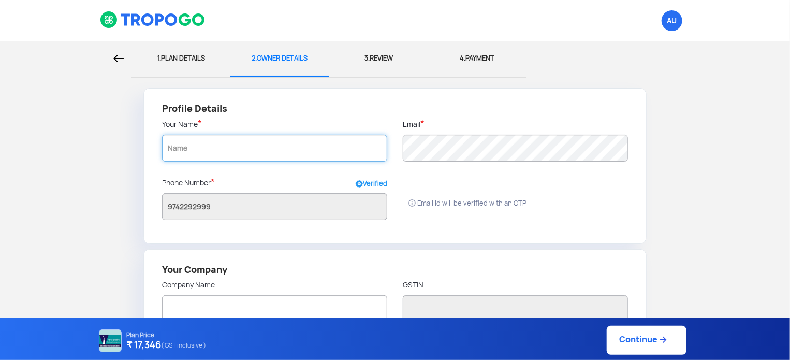
type input "nagarjuna damacherla"
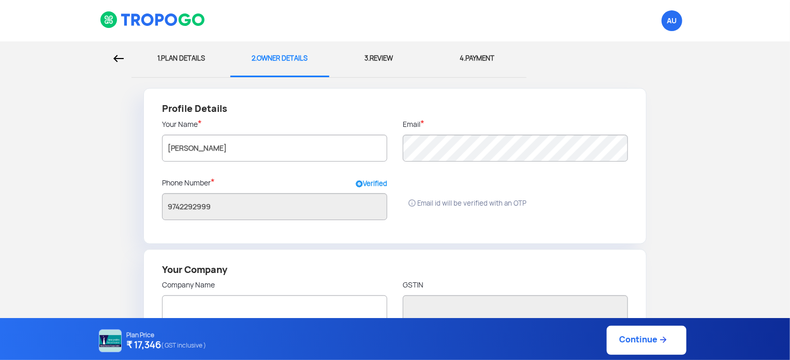
type input "799 100 feet road madhapur"
type input "500081"
type input "HYDERABAD"
type input "AP"
radio input "false"
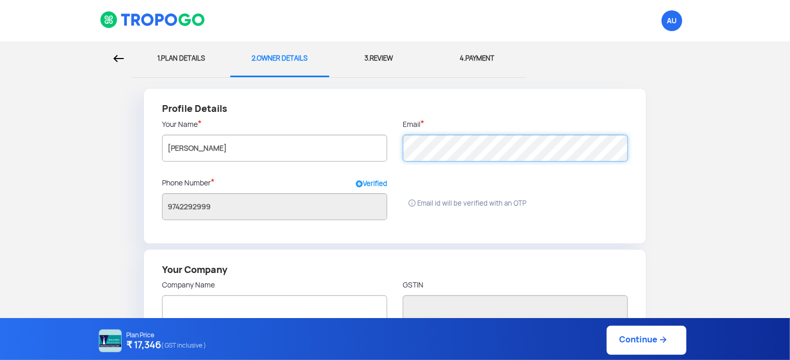
radio input "true"
type input "nagarjuna damacherla"
type input "Hyderabad"
type input "Telangana"
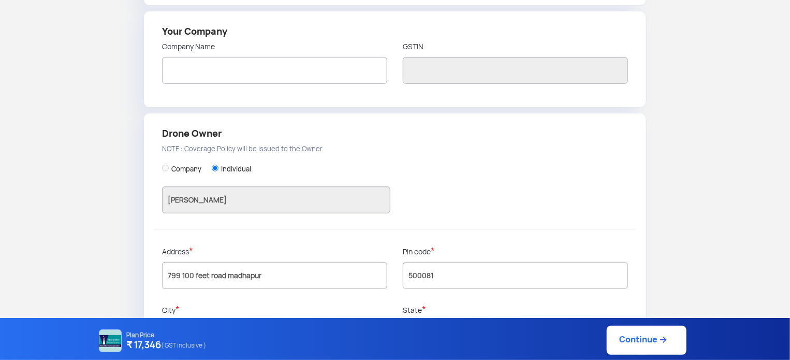
scroll to position [288, 0]
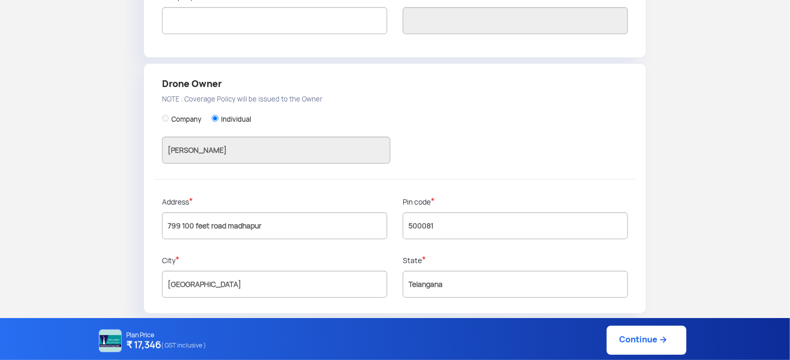
click at [644, 350] on link "Continue" at bounding box center [647, 340] width 80 height 29
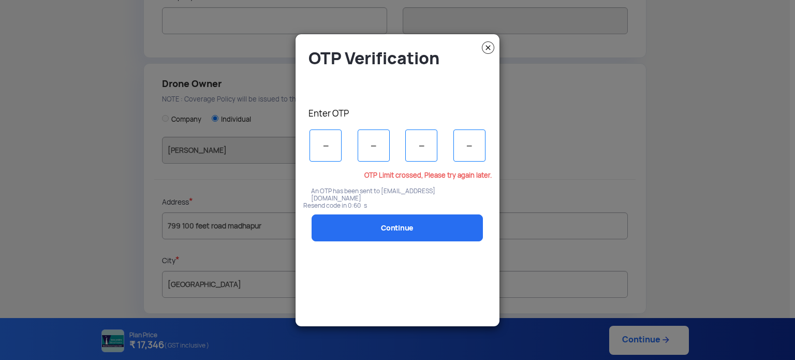
click at [487, 49] on img at bounding box center [488, 47] width 12 height 12
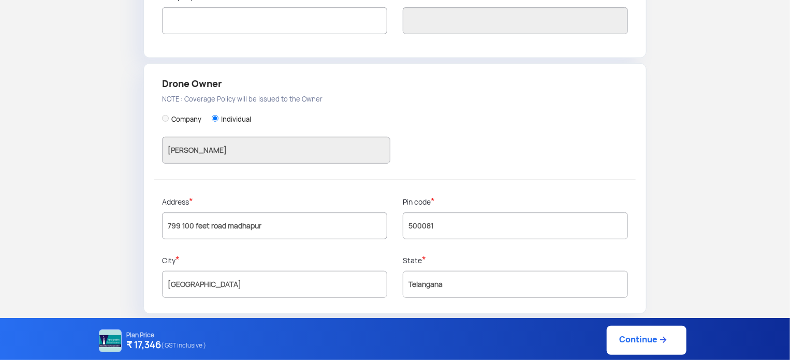
scroll to position [0, 0]
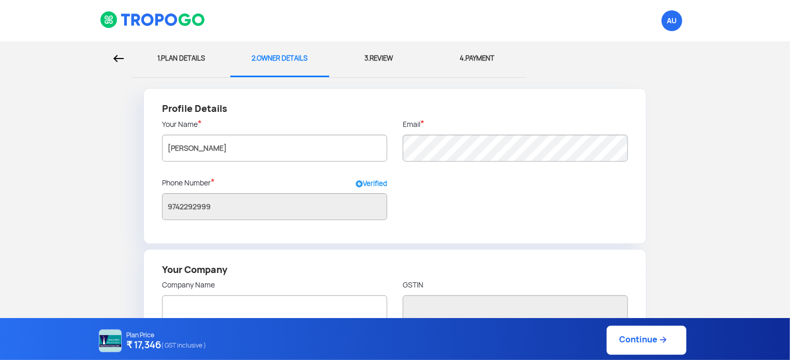
click at [184, 17] on img at bounding box center [153, 20] width 106 height 18
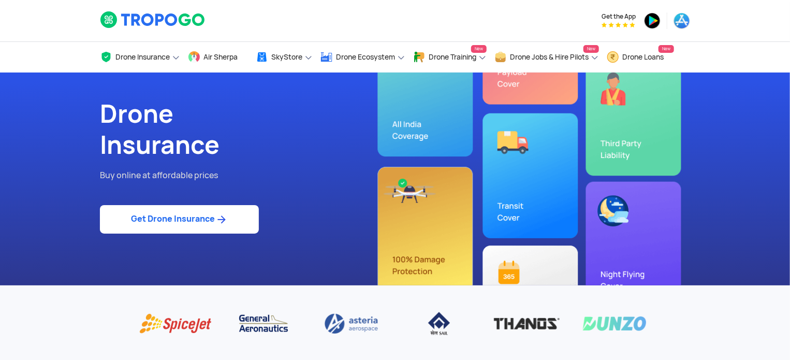
click at [227, 222] on img at bounding box center [221, 219] width 13 height 12
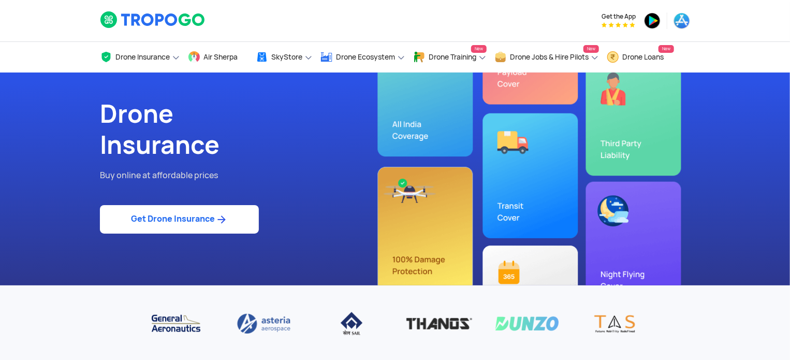
select select "1000000"
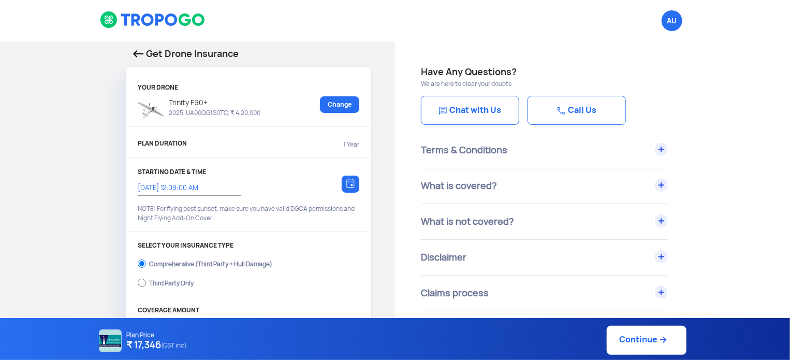
click at [149, 344] on h4 "₹ 17,346 (GST inc)" at bounding box center [157, 345] width 61 height 13
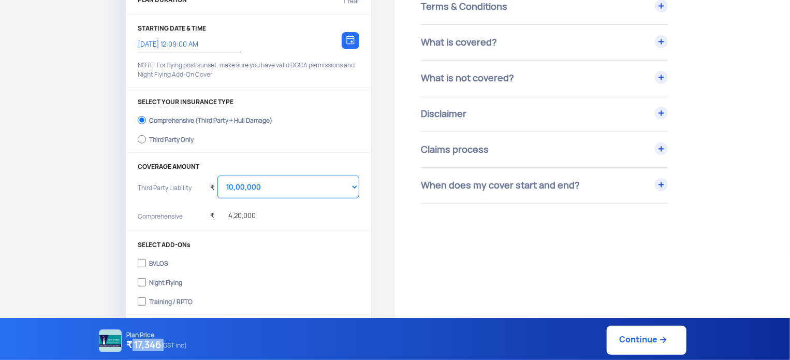
scroll to position [145, 0]
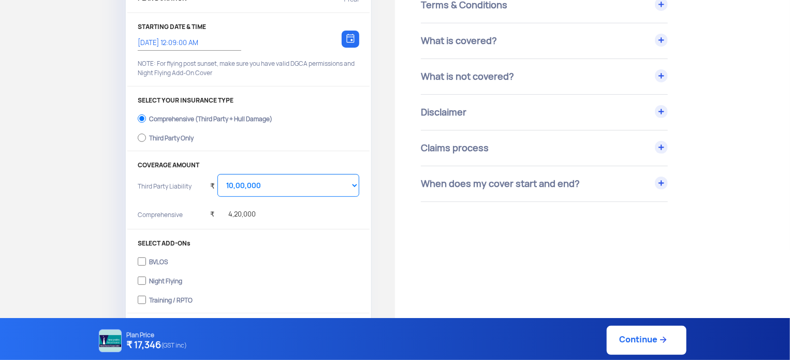
click at [245, 214] on div "₹ 4,20,000" at bounding box center [233, 211] width 46 height 28
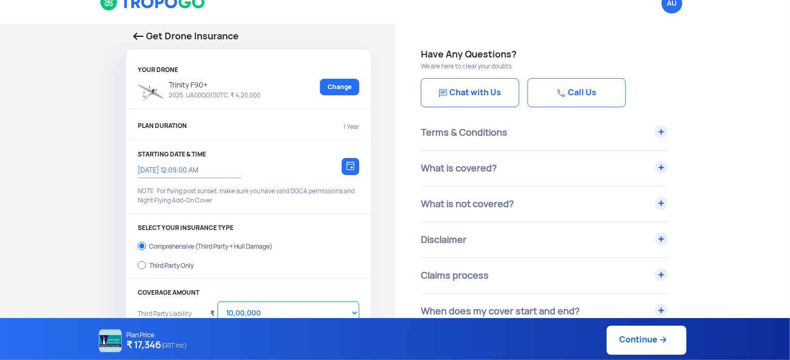
scroll to position [0, 0]
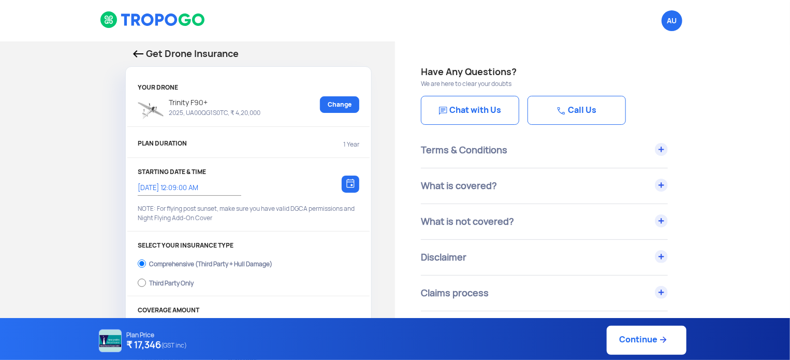
click at [152, 108] on img at bounding box center [151, 111] width 26 height 18
click at [141, 53] on img at bounding box center [138, 53] width 10 height 7
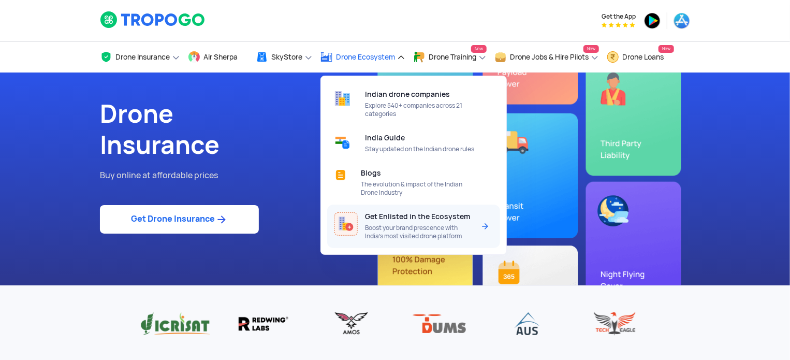
click at [395, 240] on span "Boost your brand prescence with India’s most visited drone platform" at bounding box center [419, 232] width 109 height 17
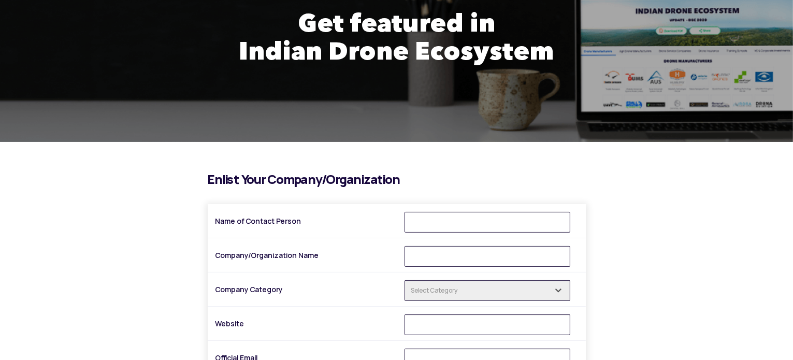
scroll to position [83, 0]
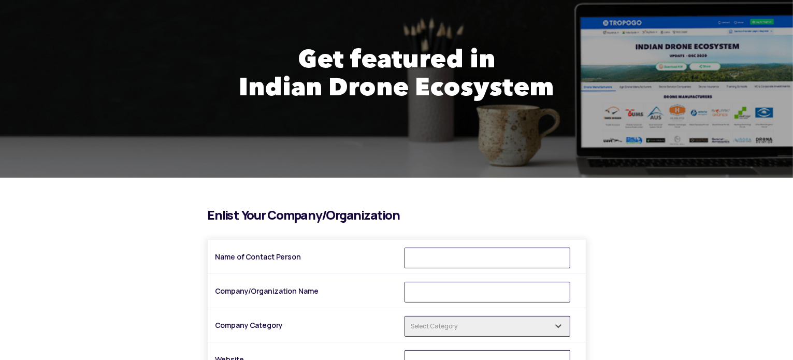
click at [434, 258] on input "Name of Contact Person" at bounding box center [487, 258] width 166 height 21
type input "[PERSON_NAME]"
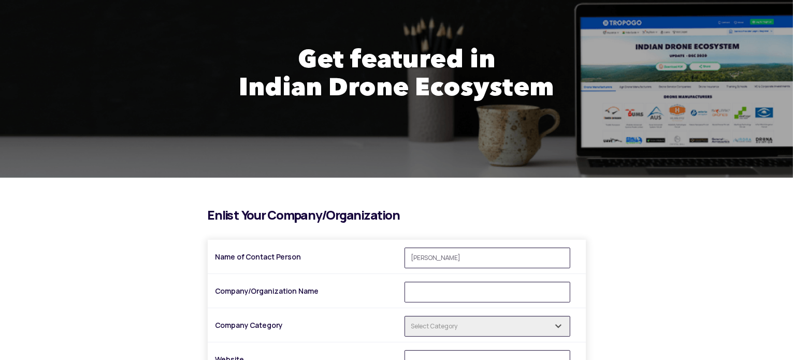
type input "[EMAIL_ADDRESS][DOMAIN_NAME]"
type input "09742292999"
click at [446, 295] on input "Company/Organization Name" at bounding box center [487, 292] width 166 height 21
type input "Accencies Technologies Pvt Ltd"
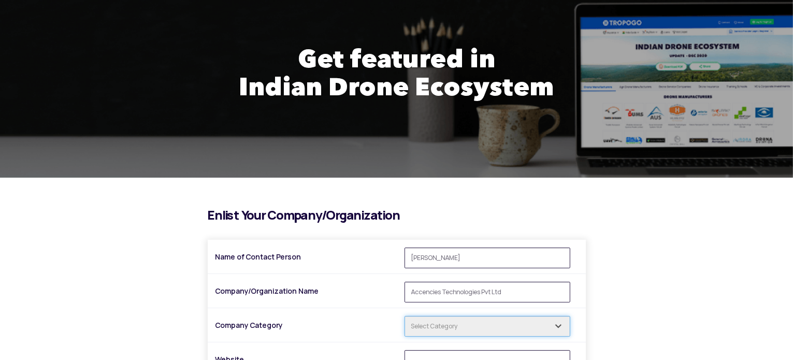
click at [482, 328] on input "text" at bounding box center [487, 326] width 166 height 21
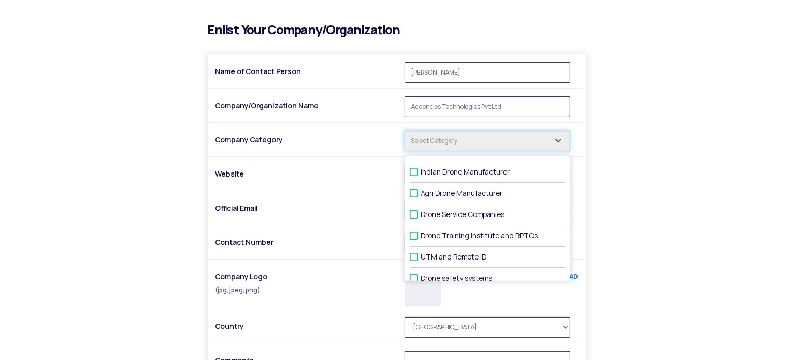
scroll to position [269, 0]
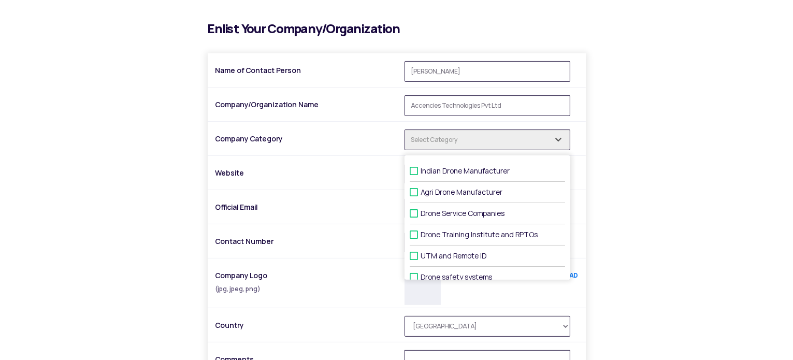
click at [413, 217] on label "Drone Service Companies" at bounding box center [487, 213] width 155 height 21
click at [421, 217] on input "Drone Service Companies" at bounding box center [424, 213] width 7 height 7
checkbox input "true"
type input "1 selected"
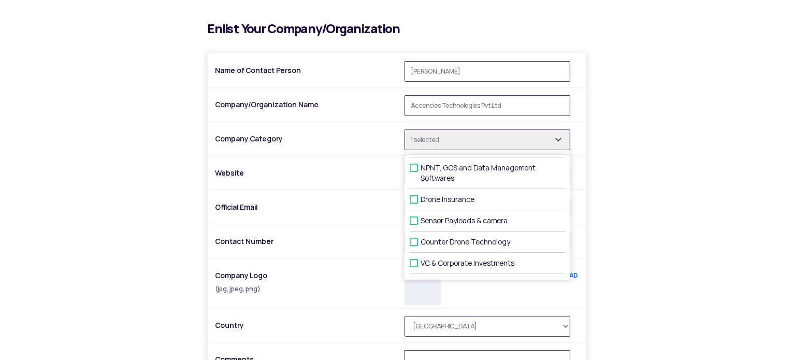
scroll to position [157, 0]
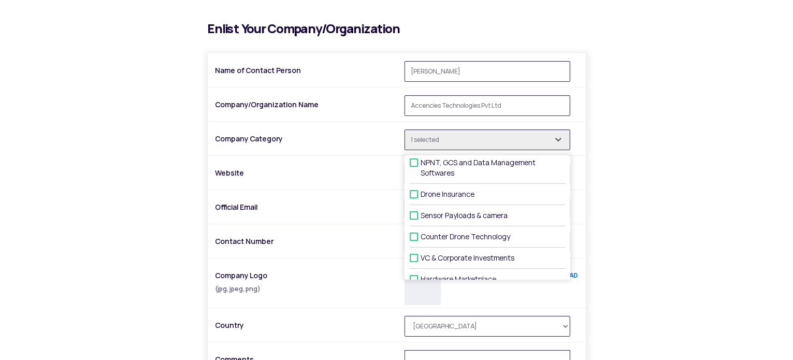
click at [414, 223] on label "Sensor Payloads & camera" at bounding box center [487, 215] width 155 height 21
click at [421, 219] on input "Sensor Payloads & camera" at bounding box center [424, 215] width 7 height 7
checkbox input "true"
type input "2 selected"
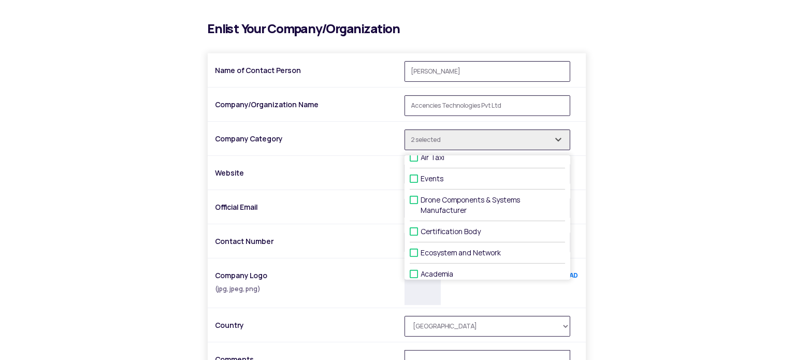
scroll to position [360, 0]
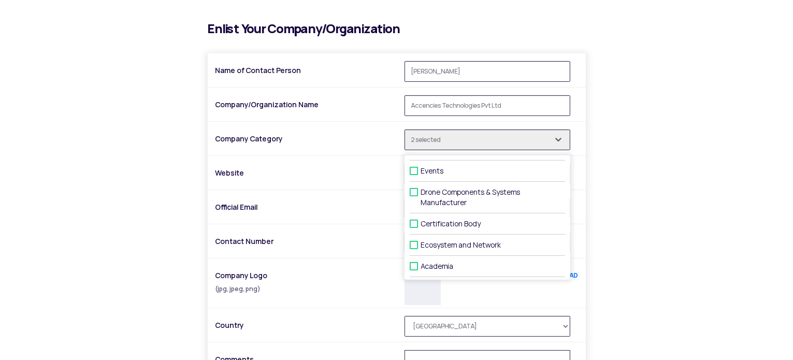
click at [653, 238] on div "i Enlist Your Company/Organization Name of Contact Person [PERSON_NAME] Company…" at bounding box center [397, 255] width 606 height 466
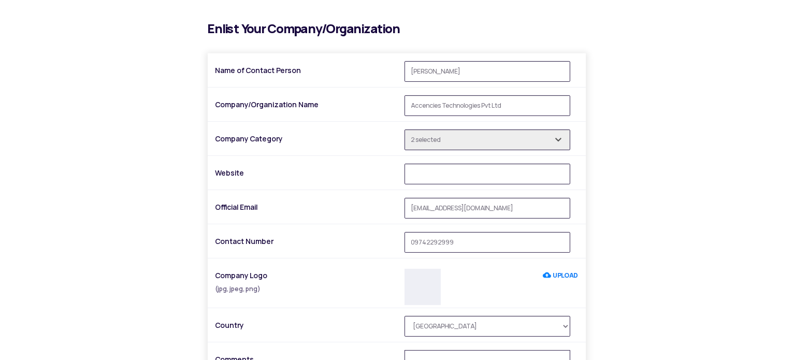
click at [438, 184] on div at bounding box center [487, 177] width 181 height 26
click at [450, 166] on input "Website" at bounding box center [487, 174] width 166 height 21
click at [442, 171] on input "[DOMAIN_NAME]" at bounding box center [487, 174] width 166 height 21
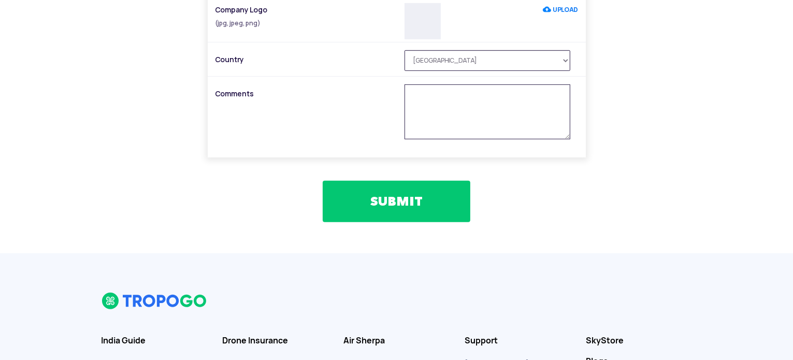
scroll to position [529, 0]
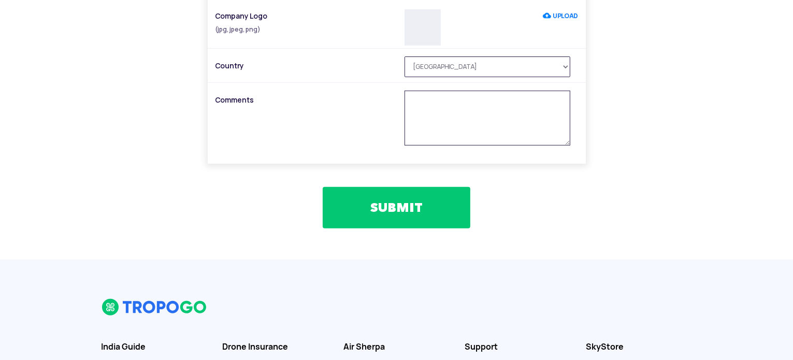
type input "[DOMAIN_NAME]"
click at [412, 205] on button "SUBMIT" at bounding box center [397, 207] width 148 height 41
click at [430, 190] on button "SUBMIT" at bounding box center [397, 207] width 148 height 41
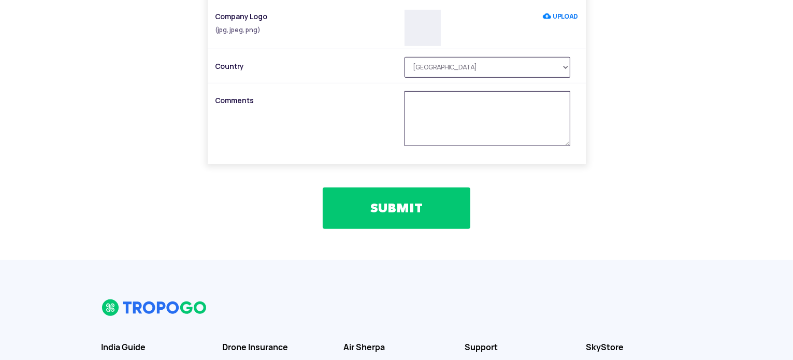
click at [386, 218] on button "SUBMIT" at bounding box center [397, 207] width 148 height 41
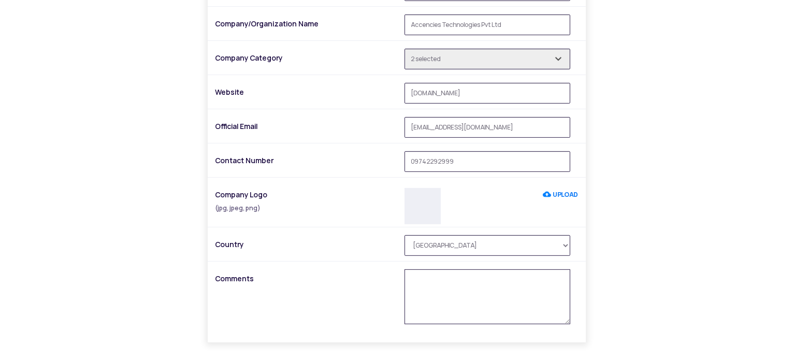
scroll to position [420, 0]
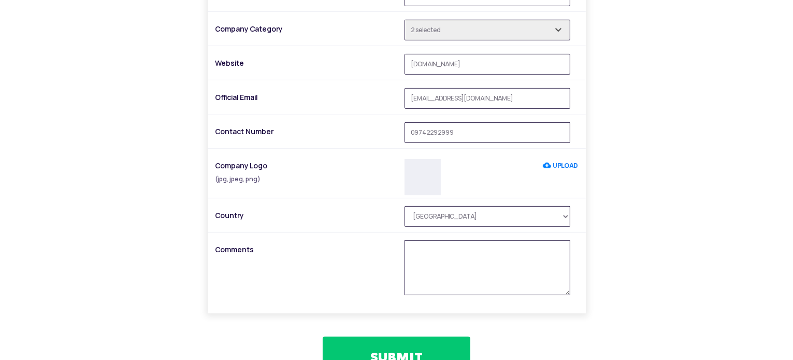
click at [482, 254] on textarea at bounding box center [487, 267] width 166 height 55
type textarea "555"
click at [407, 351] on button "SUBMIT" at bounding box center [397, 357] width 148 height 41
click at [563, 167] on label "UPLOAD" at bounding box center [560, 165] width 35 height 19
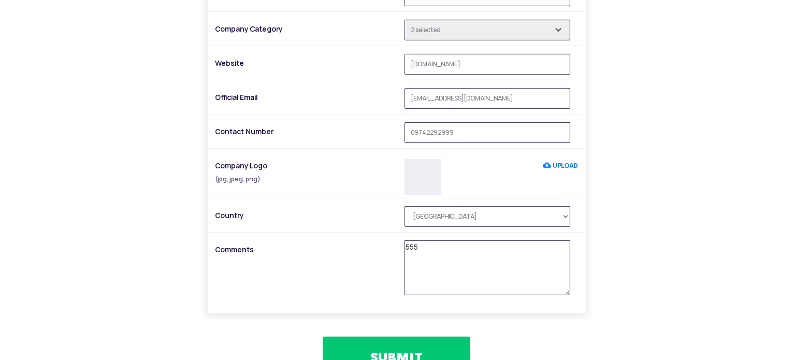
click at [543, 167] on input "UPLOAD" at bounding box center [543, 165] width 0 height 19
click at [559, 168] on label "UPLOAD" at bounding box center [560, 165] width 35 height 19
click at [543, 168] on input "UPLOAD" at bounding box center [543, 165] width 0 height 19
click at [411, 337] on button "SUBMIT" at bounding box center [397, 357] width 148 height 41
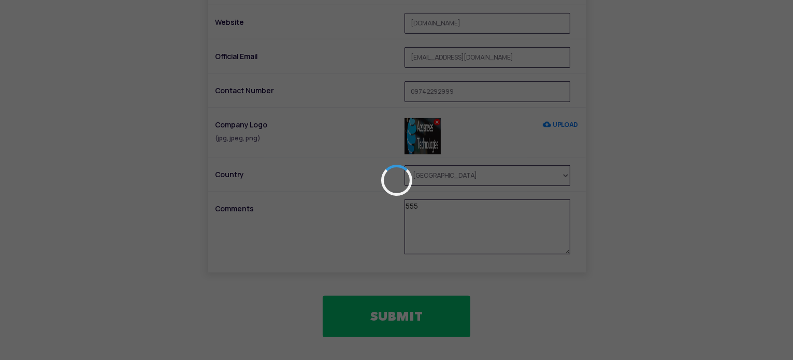
scroll to position [380, 0]
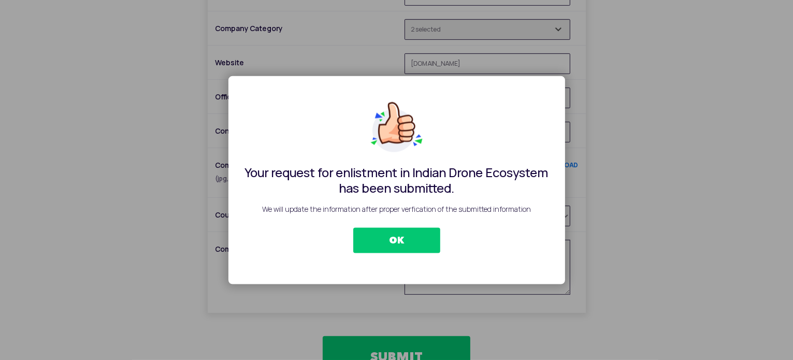
click at [408, 241] on button "OK" at bounding box center [396, 240] width 87 height 26
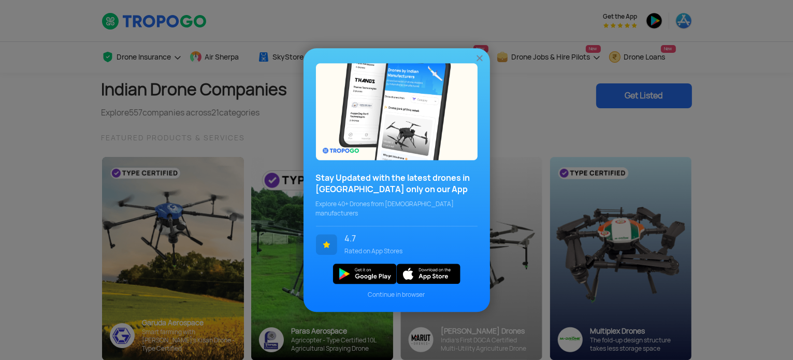
scroll to position [114, 0]
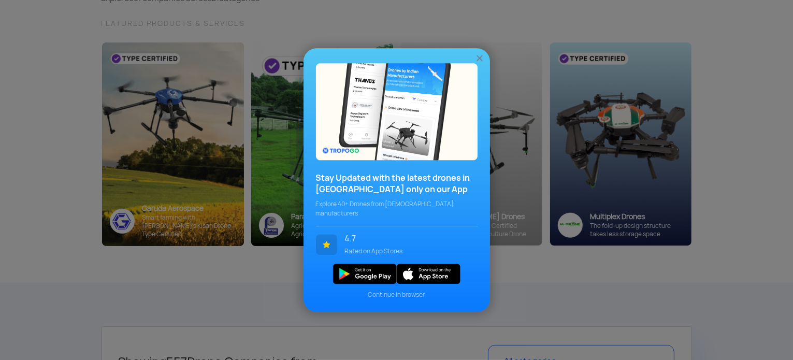
click at [476, 63] on img at bounding box center [479, 58] width 10 height 10
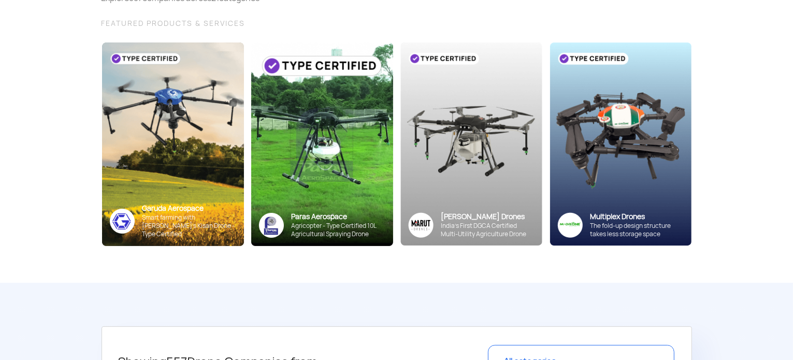
scroll to position [0, 0]
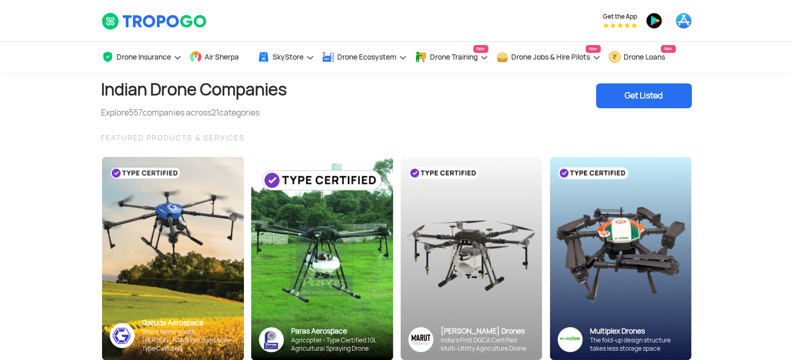
click at [659, 101] on div "Get Listed" at bounding box center [644, 95] width 96 height 25
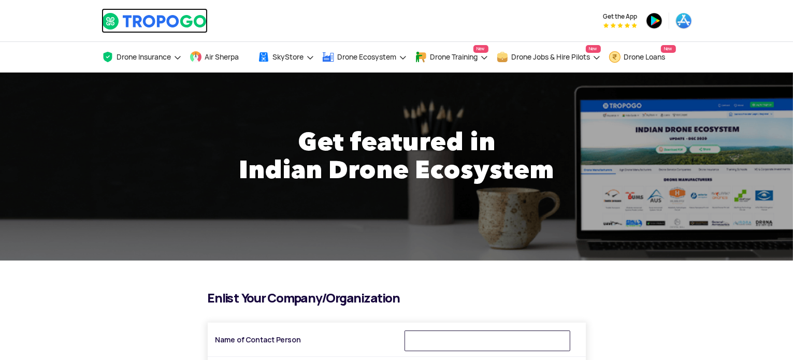
click at [186, 23] on img at bounding box center [155, 21] width 106 height 18
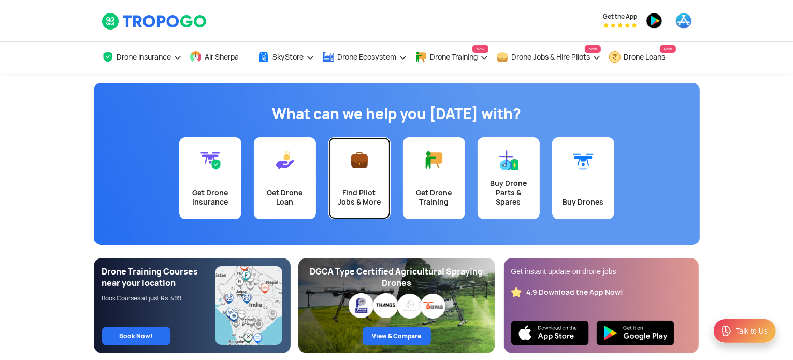
click at [364, 185] on link "Find Pilot Jobs & More" at bounding box center [359, 178] width 62 height 82
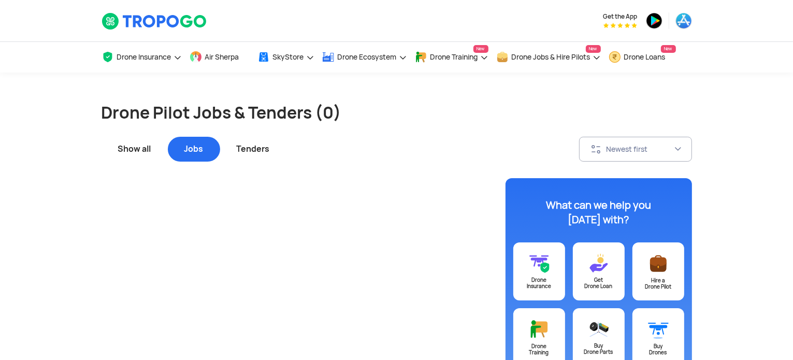
click at [133, 151] on div "Show all" at bounding box center [135, 149] width 66 height 25
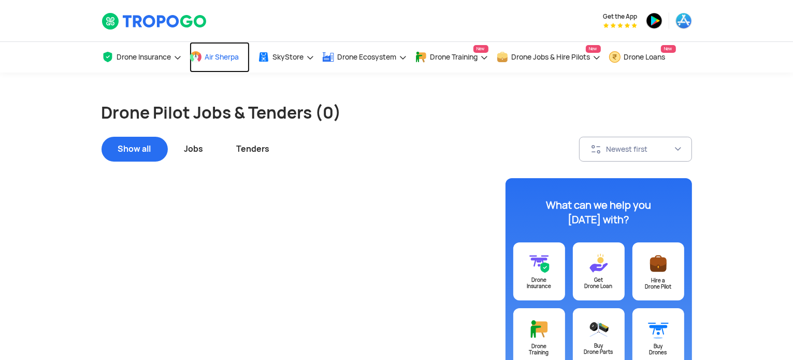
click at [208, 63] on link "Air Sherpa" at bounding box center [220, 57] width 60 height 31
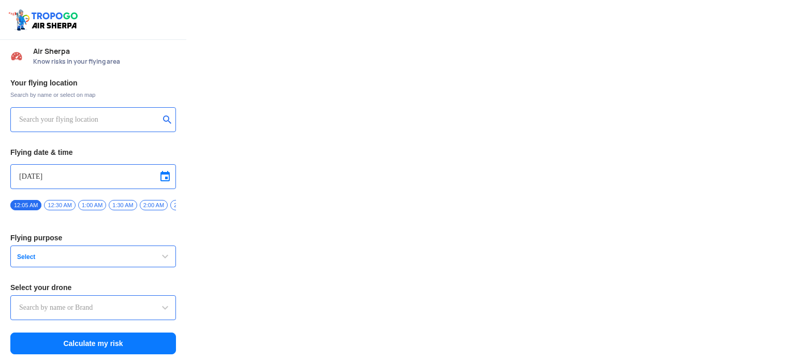
type input "Switch UAV"
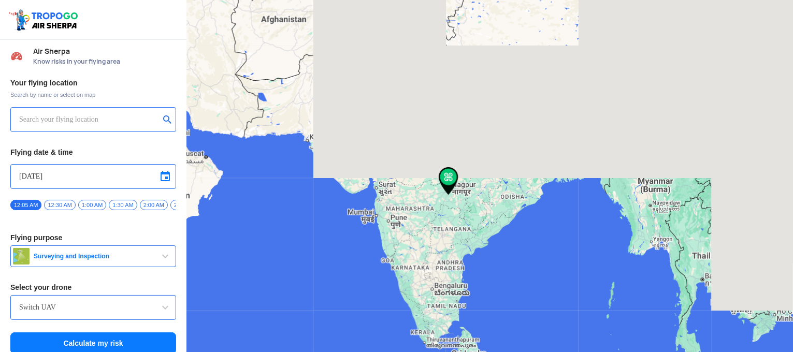
type input "[STREET_ADDRESS]"
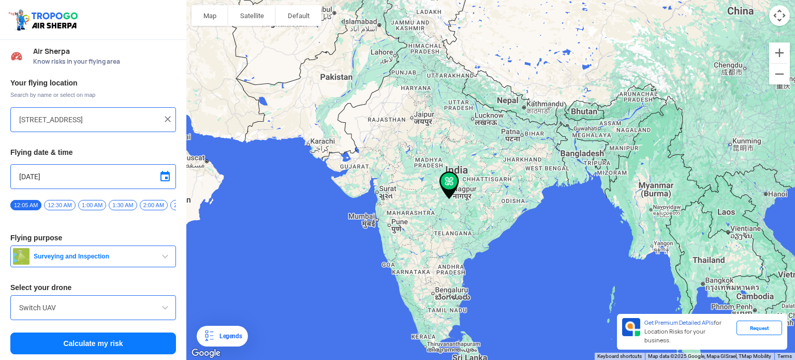
click at [67, 19] on img at bounding box center [45, 20] width 74 height 24
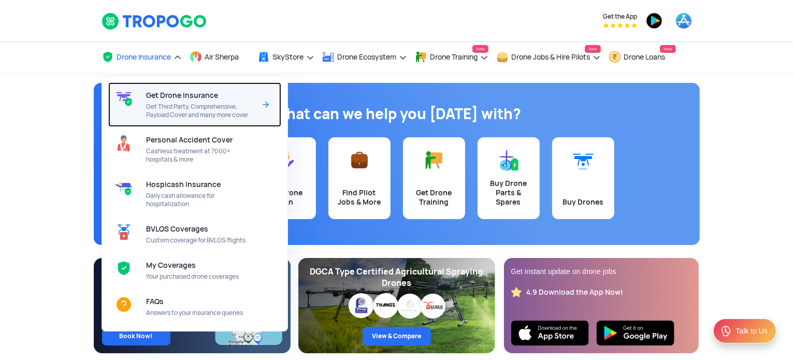
click at [265, 101] on img at bounding box center [265, 104] width 12 height 12
click at [198, 107] on span "Get Third Party, Comprehensive, Payload Cover and many more cover" at bounding box center [200, 111] width 109 height 17
click at [125, 89] on div at bounding box center [127, 104] width 38 height 45
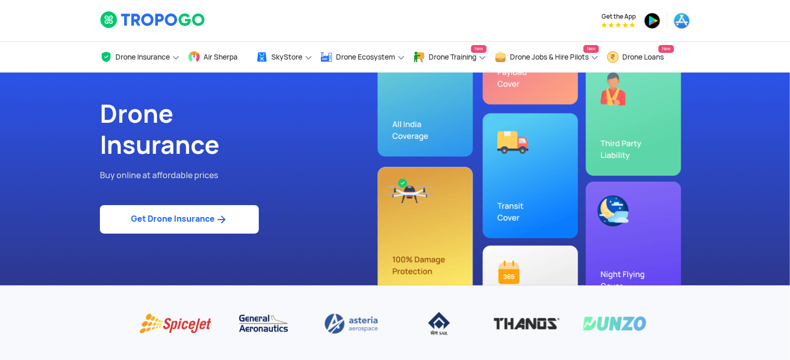
click at [401, 183] on div "Drone Insurance Buy online at affordable prices Get Drone Insurance" at bounding box center [395, 179] width 606 height 213
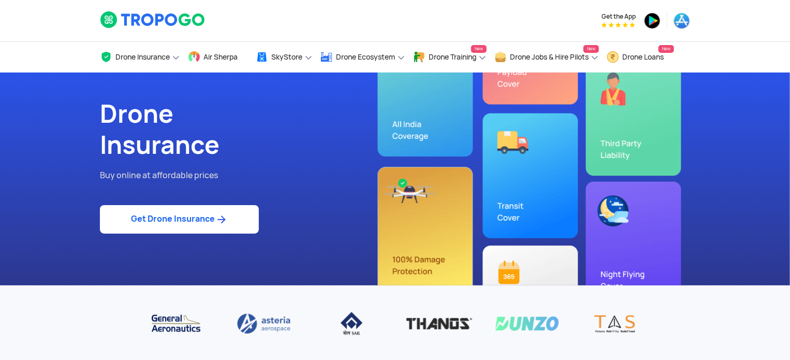
click at [224, 220] on img at bounding box center [221, 219] width 13 height 12
select select "1000000"
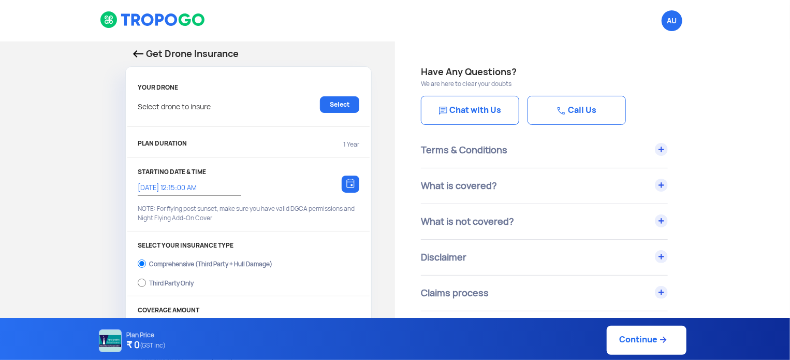
click at [328, 94] on div "YOUR DRONE Select drone to insure Select" at bounding box center [248, 105] width 242 height 43
click at [334, 107] on link "Select" at bounding box center [339, 104] width 39 height 17
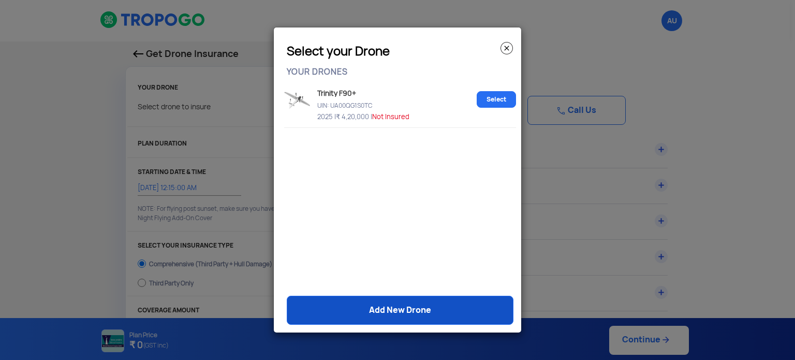
click at [369, 317] on link "Add New Drone" at bounding box center [400, 310] width 227 height 29
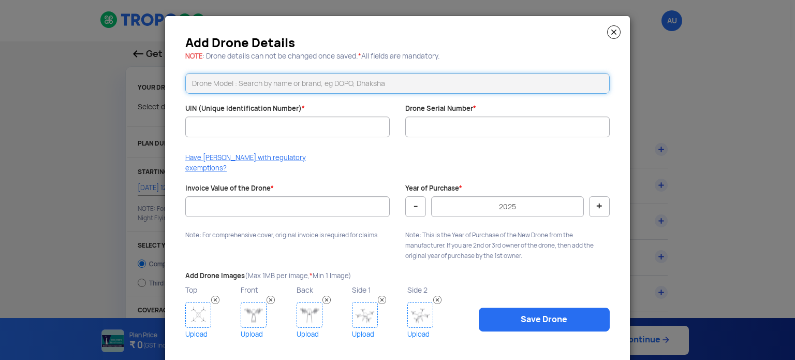
click at [284, 89] on input "text" at bounding box center [397, 83] width 425 height 21
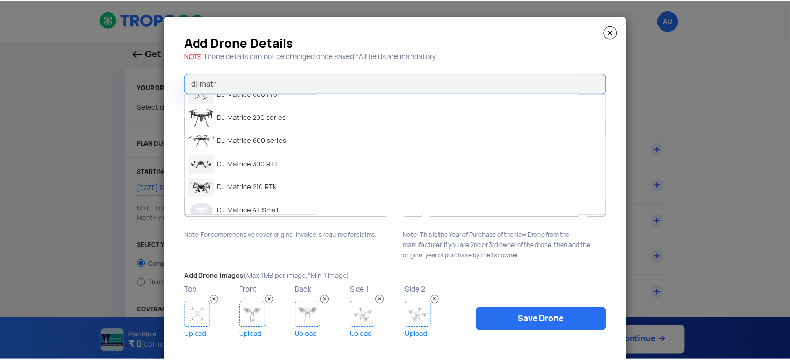
scroll to position [104, 0]
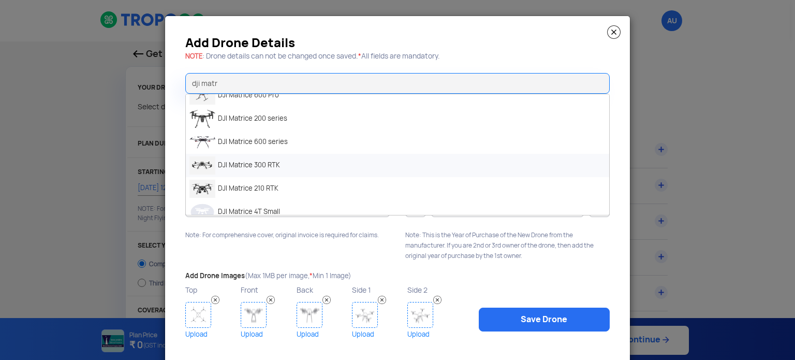
click at [259, 169] on li "DJI Matrice 300 RTK" at bounding box center [398, 165] width 424 height 23
type input "DJI Matrice 300 RTK"
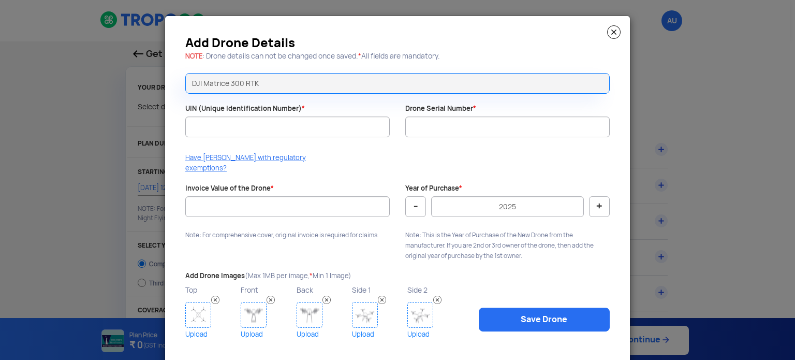
click at [314, 138] on div at bounding box center [287, 142] width 205 height 10
click at [319, 217] on div at bounding box center [287, 222] width 205 height 10
click at [318, 217] on div at bounding box center [287, 222] width 205 height 10
click at [313, 198] on input "Invoice Value of the Drone *" at bounding box center [287, 206] width 205 height 21
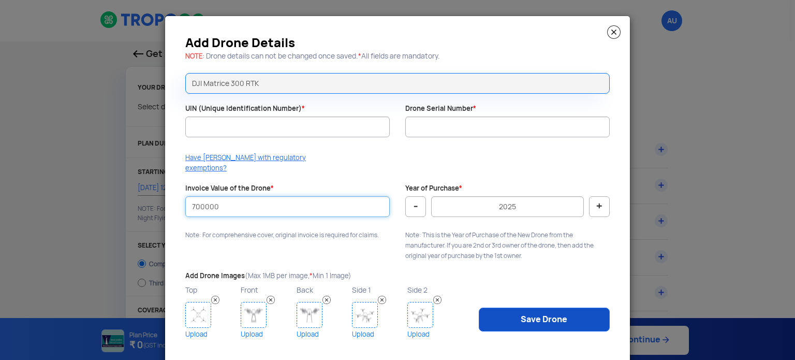
type input "700000"
click at [545, 308] on link "Save Drone" at bounding box center [544, 320] width 131 height 24
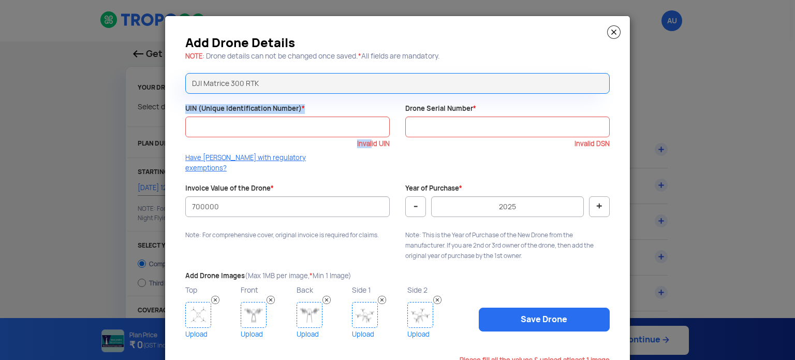
click at [367, 133] on div "UIN (Unique Identification Number) * Invalid UIN" at bounding box center [288, 126] width 220 height 44
click at [367, 133] on input "UIN (Unique Identification Number) *" at bounding box center [287, 127] width 205 height 21
click at [615, 38] on img at bounding box center [613, 31] width 13 height 13
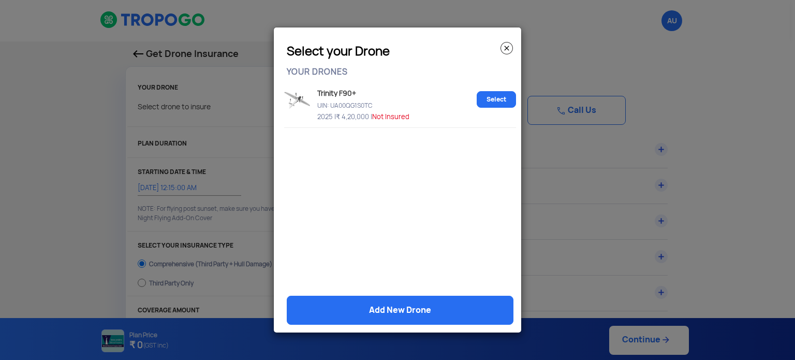
click at [385, 116] on span "Not Insured" at bounding box center [390, 116] width 37 height 9
click at [301, 101] on img at bounding box center [297, 100] width 26 height 18
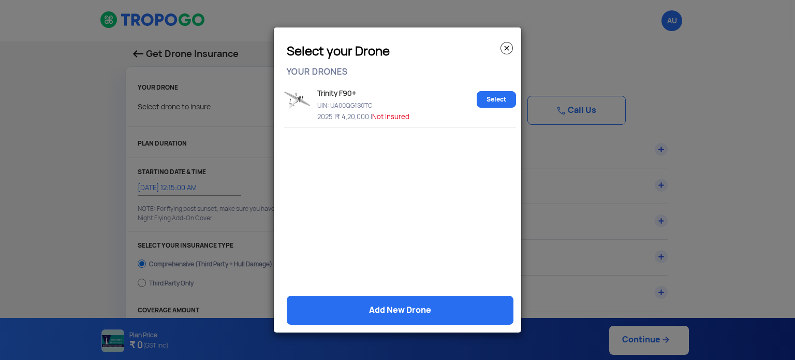
click at [301, 101] on img at bounding box center [297, 100] width 26 height 18
click at [323, 74] on p "YOUR DRONES" at bounding box center [400, 68] width 227 height 15
click at [509, 47] on img at bounding box center [507, 48] width 12 height 12
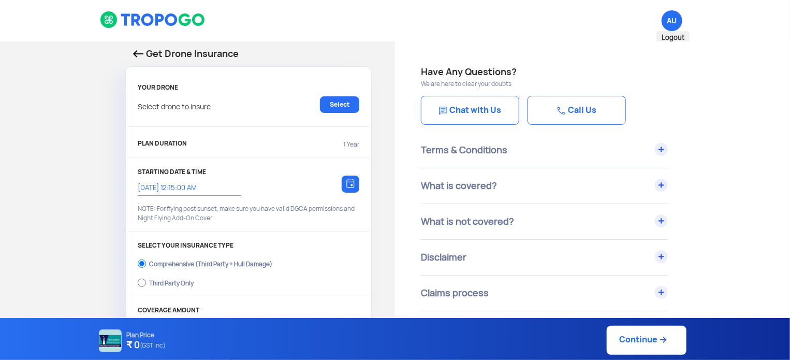
click at [676, 24] on span "AU Logout" at bounding box center [672, 20] width 21 height 21
click at [673, 38] on span "Logout" at bounding box center [673, 37] width 33 height 13
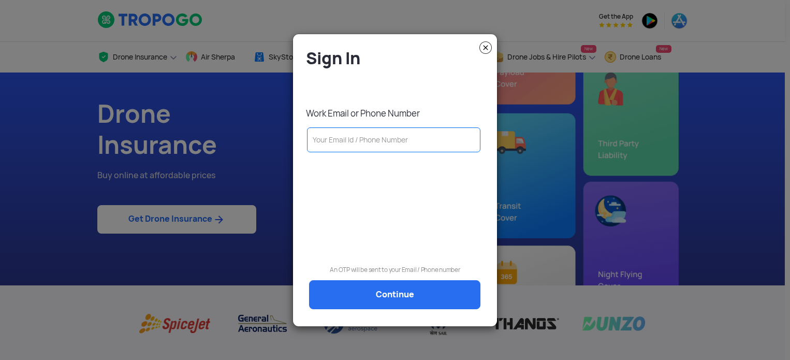
click at [344, 143] on input "text" at bounding box center [393, 139] width 173 height 25
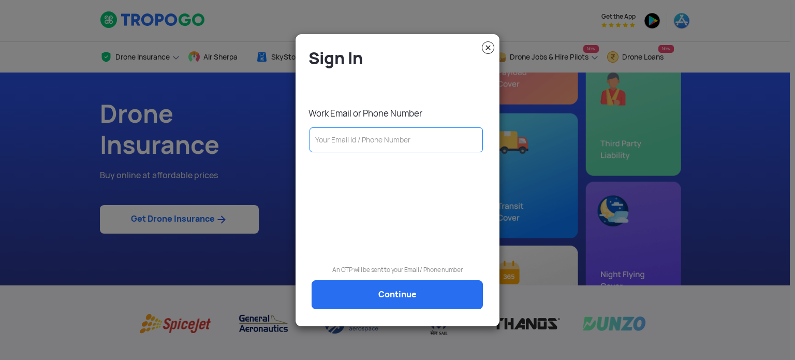
click at [344, 143] on input "text" at bounding box center [396, 139] width 173 height 25
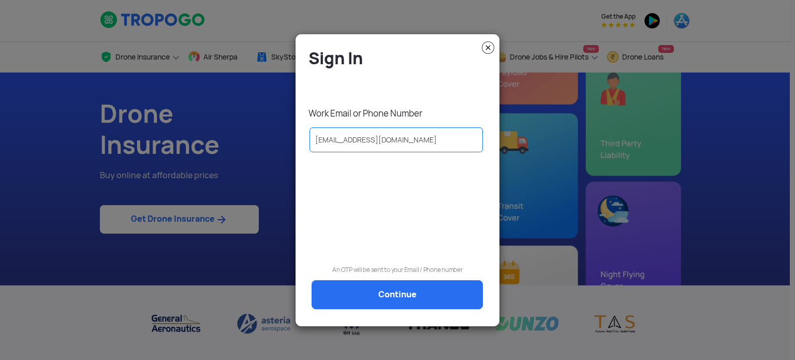
click at [419, 136] on input "nagarjuna856@gmail.com" at bounding box center [396, 139] width 173 height 25
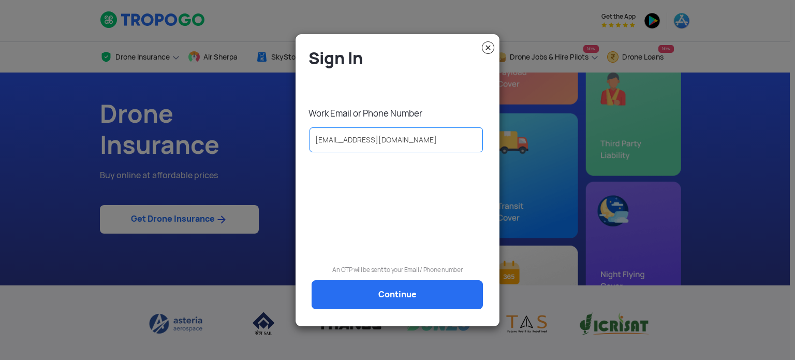
click at [419, 136] on input "nagarjuna856@gmail.com" at bounding box center [396, 139] width 173 height 25
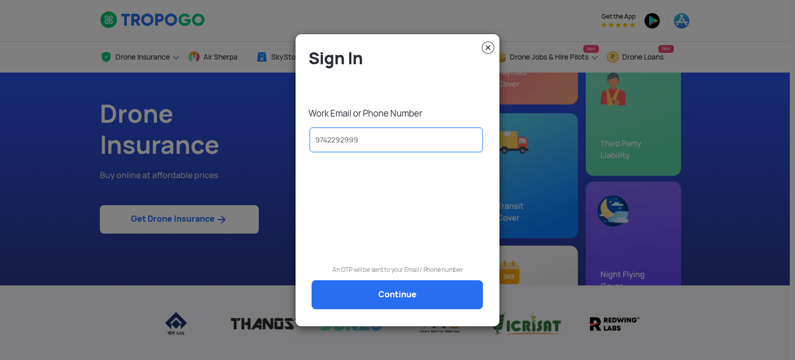
type input "9742292999"
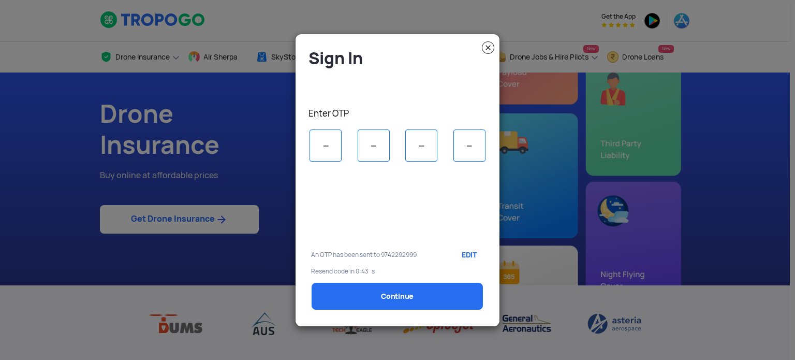
click at [316, 144] on input "tel" at bounding box center [326, 145] width 32 height 32
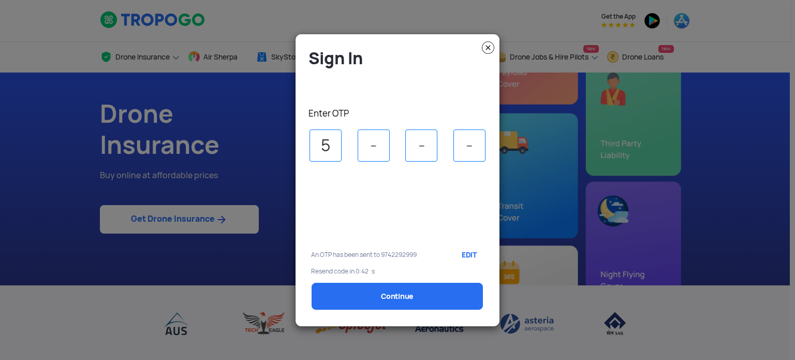
type input "5"
type input "3"
type input "5"
type input "4"
select select "1000000"
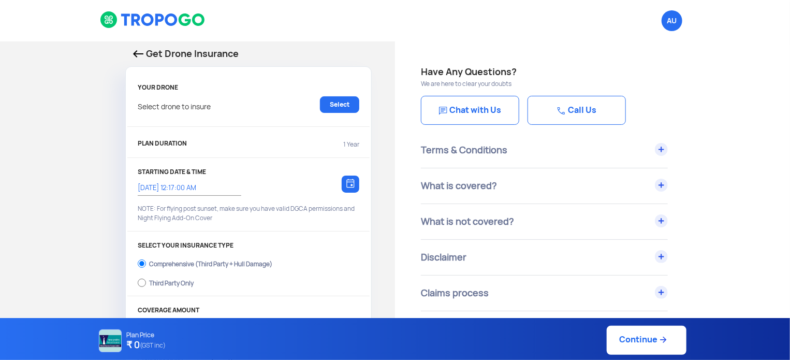
click at [333, 95] on div "YOUR DRONE Select drone to insure Select" at bounding box center [248, 105] width 242 height 43
click at [334, 104] on link "Select" at bounding box center [339, 104] width 39 height 17
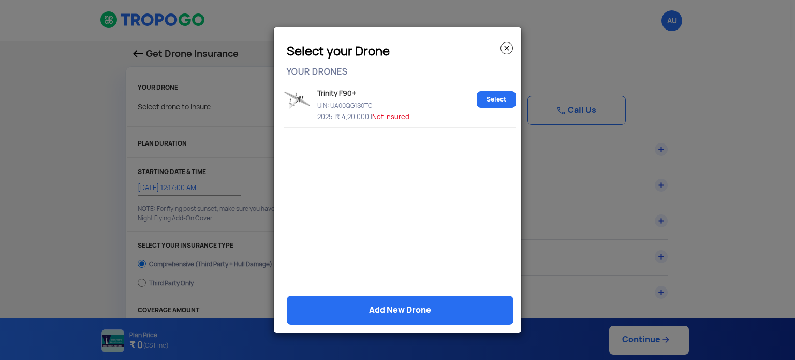
click at [504, 50] on img at bounding box center [507, 48] width 12 height 12
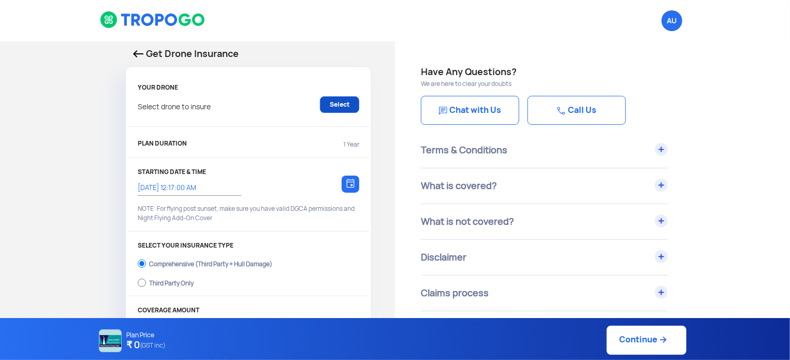
click at [335, 104] on link "Select" at bounding box center [339, 104] width 39 height 17
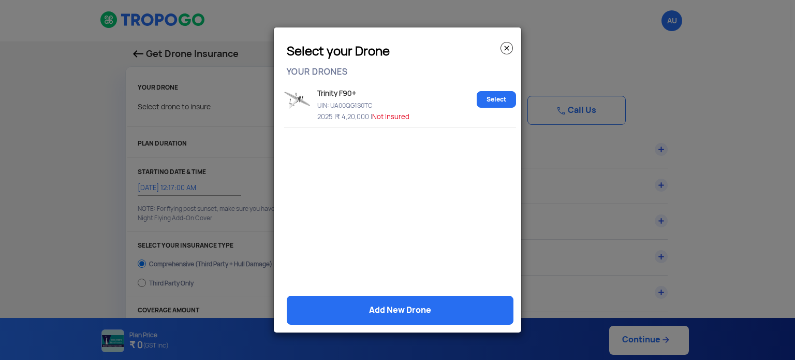
click at [293, 103] on img at bounding box center [297, 100] width 26 height 18
click at [497, 99] on link "Select" at bounding box center [496, 99] width 39 height 17
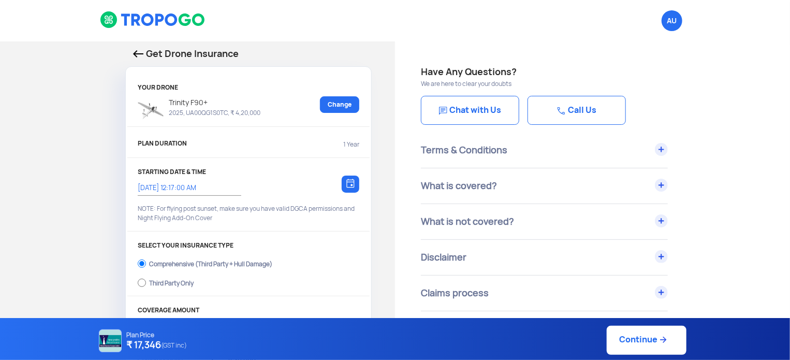
click at [500, 114] on link "Chat with Us" at bounding box center [470, 110] width 98 height 29
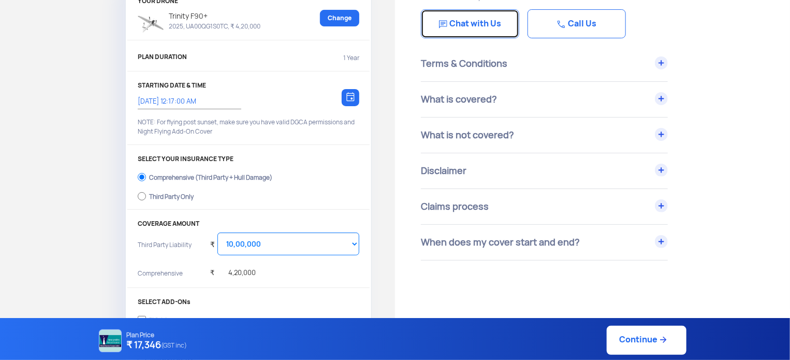
scroll to position [88, 0]
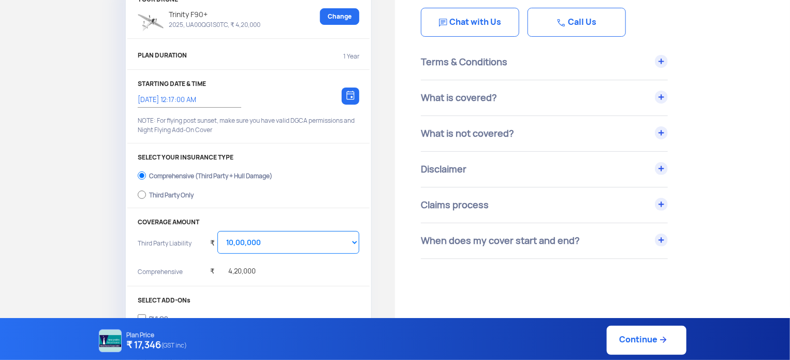
click at [604, 92] on div "What is covered?" at bounding box center [544, 97] width 247 height 35
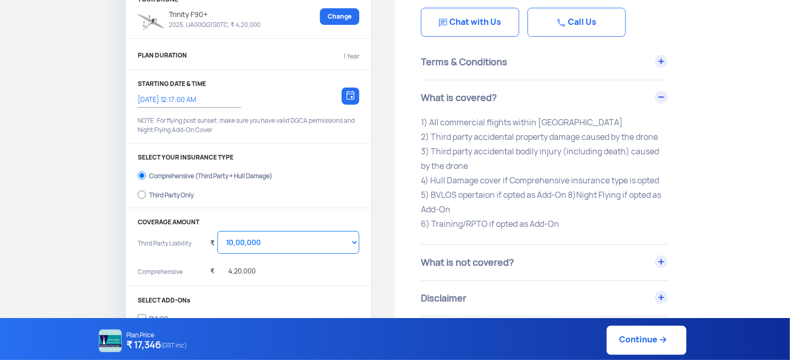
click at [519, 120] on p "1) All commercial flights within India 2) Third party accidental property damag…" at bounding box center [544, 173] width 247 height 116
click at [517, 134] on p "1) All commercial flights within India 2) Third party accidental property damag…" at bounding box center [544, 173] width 247 height 116
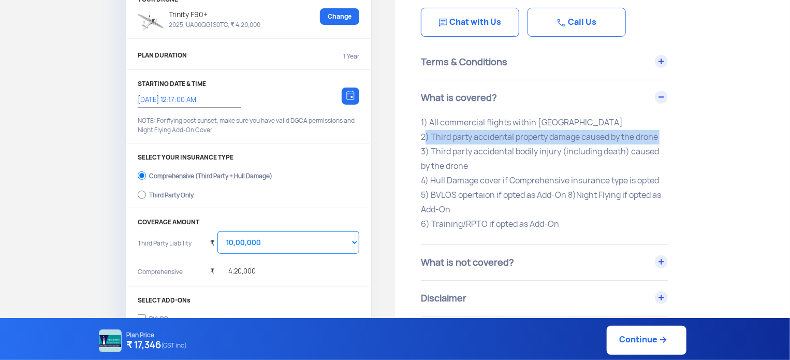
click at [517, 134] on p "1) All commercial flights within India 2) Third party accidental property damag…" at bounding box center [544, 173] width 247 height 116
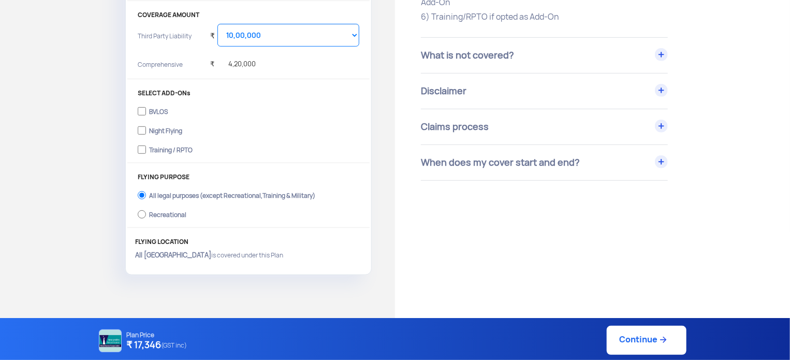
scroll to position [274, 0]
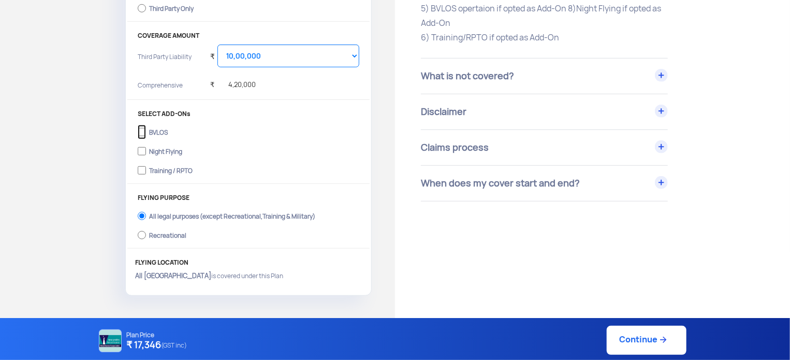
click at [138, 131] on input "BVLOS" at bounding box center [142, 132] width 8 height 15
checkbox input "false"
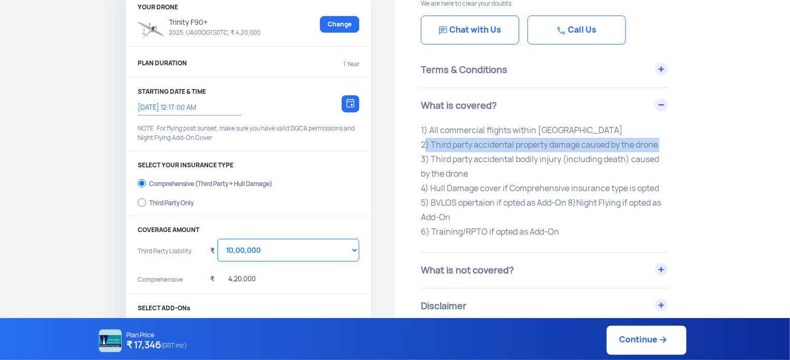
scroll to position [67, 0]
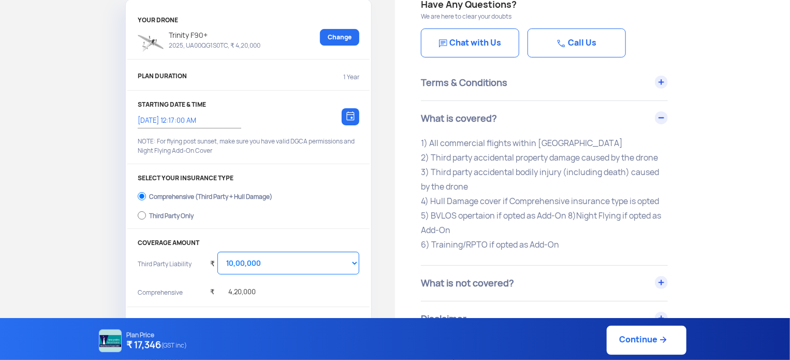
click at [464, 75] on div "Terms & Conditions" at bounding box center [544, 82] width 247 height 35
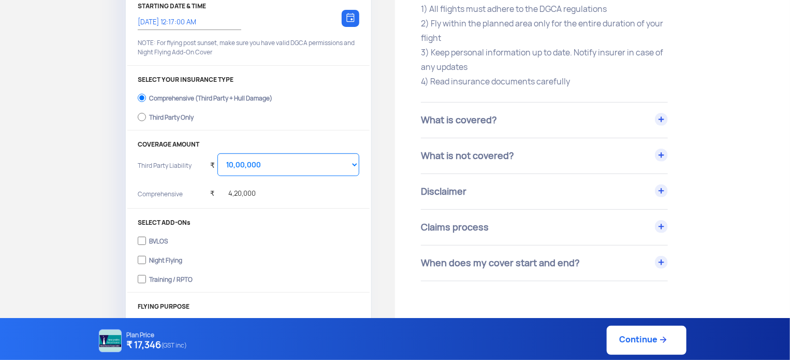
scroll to position [171, 0]
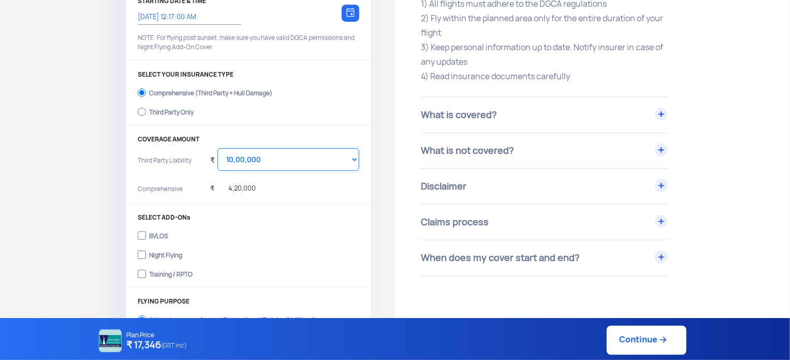
click at [552, 156] on div "What is not covered?" at bounding box center [544, 150] width 247 height 35
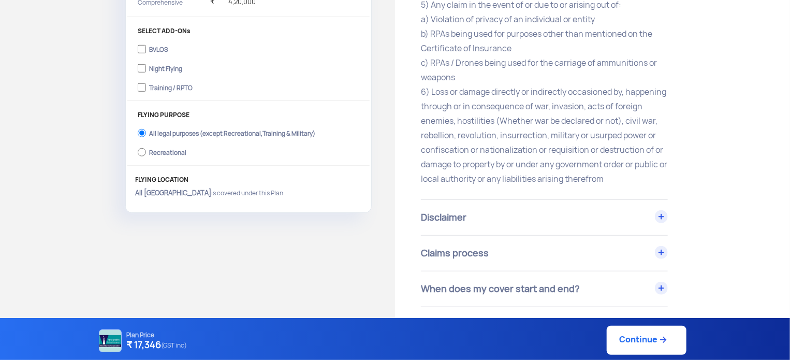
scroll to position [378, 0]
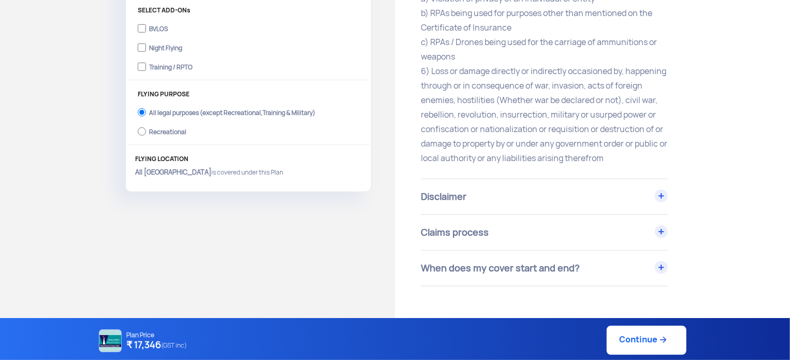
click at [543, 239] on div "Claims process" at bounding box center [544, 232] width 247 height 35
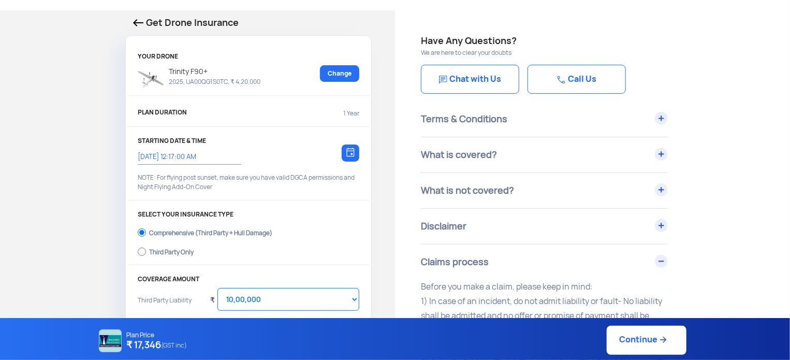
scroll to position [31, 0]
click at [552, 254] on div "Claims process" at bounding box center [544, 262] width 247 height 35
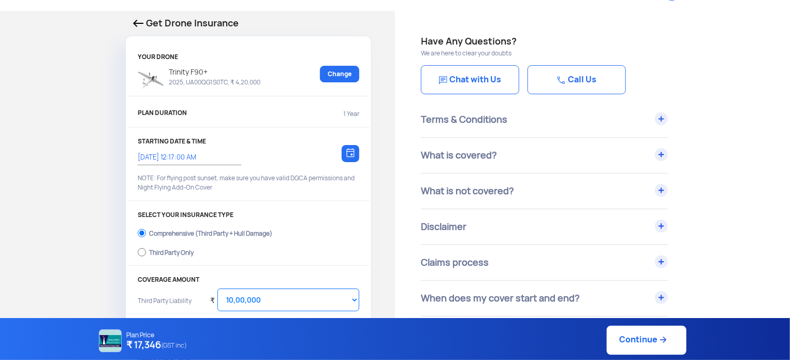
click at [524, 214] on div "Disclaimer" at bounding box center [544, 226] width 247 height 35
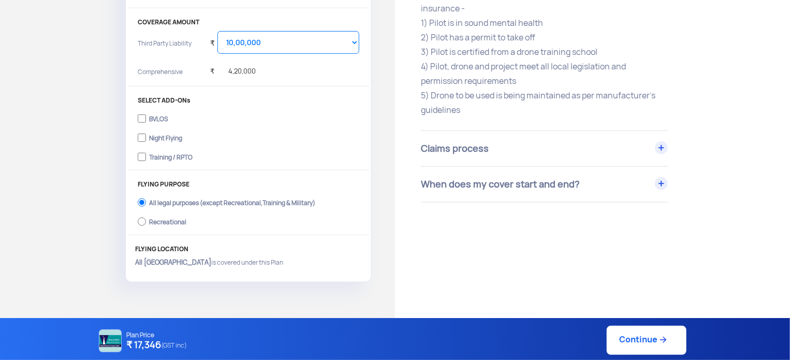
scroll to position [300, 0]
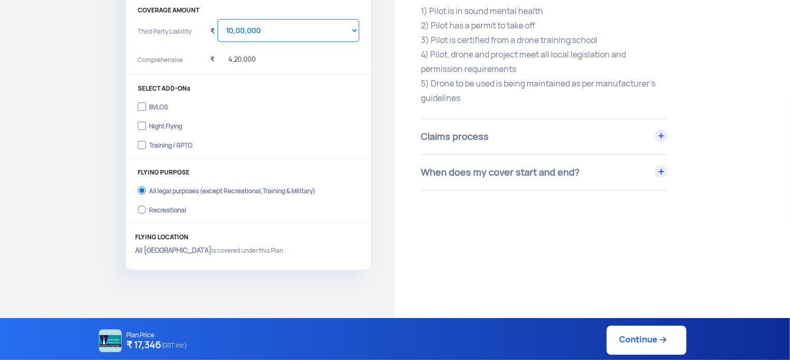
click at [470, 170] on div "When does my cover start and end?" at bounding box center [544, 172] width 247 height 35
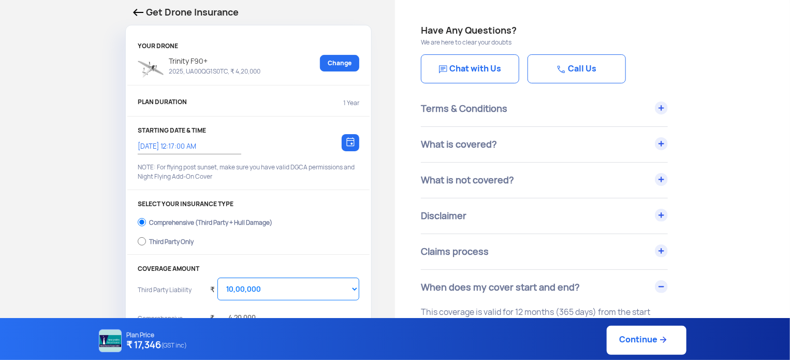
scroll to position [62, 0]
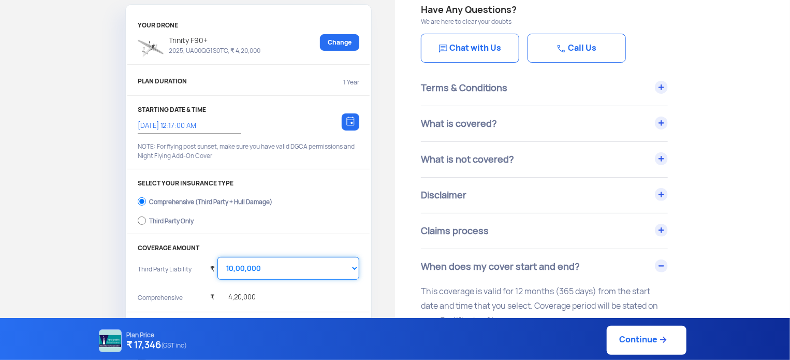
click at [354, 269] on select "Select Amount 10,00,000 15,00,000 20,00,000 25,00,000 30,00,000" at bounding box center [289, 268] width 142 height 23
click at [218, 257] on select "Select Amount 10,00,000 15,00,000 20,00,000 25,00,000 30,00,000" at bounding box center [289, 268] width 142 height 23
select select "2000000"
click at [307, 246] on p "COVERAGE AMOUNT" at bounding box center [249, 247] width 222 height 7
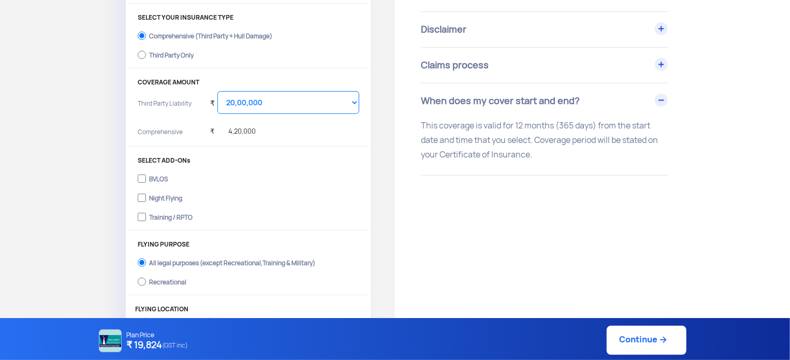
scroll to position [249, 0]
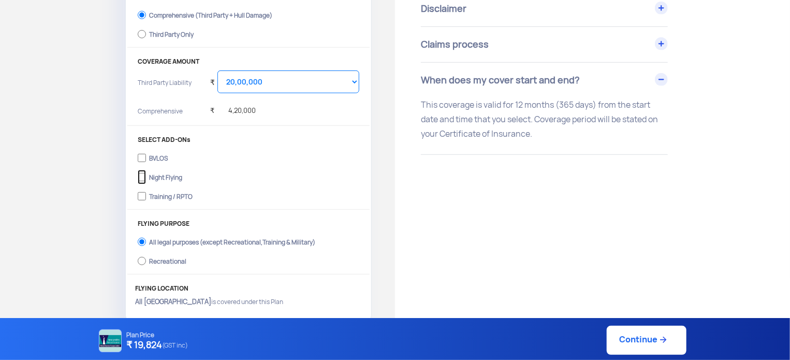
click at [145, 181] on input "Night Flying" at bounding box center [142, 177] width 8 height 15
click at [143, 178] on input "Night Flying" at bounding box center [142, 177] width 8 height 15
checkbox input "false"
click at [141, 160] on input "BVLOS" at bounding box center [142, 158] width 8 height 15
checkbox input "true"
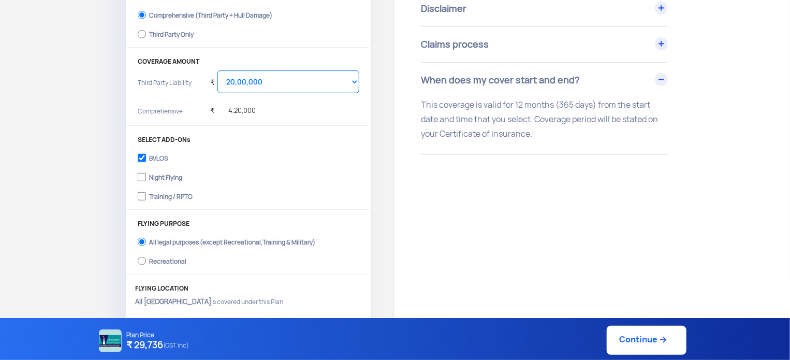
click at [313, 287] on p "FLYING LOCATION" at bounding box center [248, 288] width 227 height 7
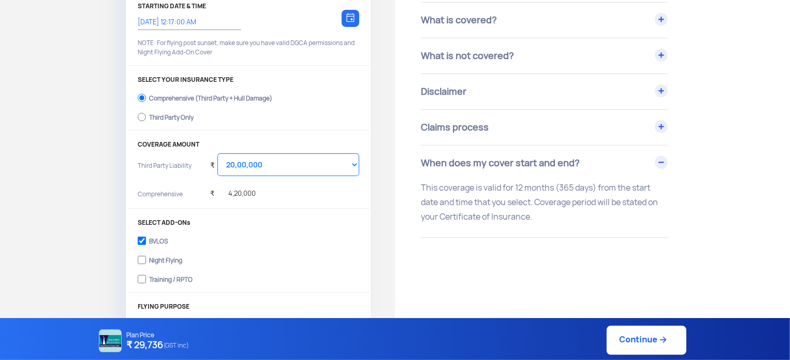
scroll to position [145, 0]
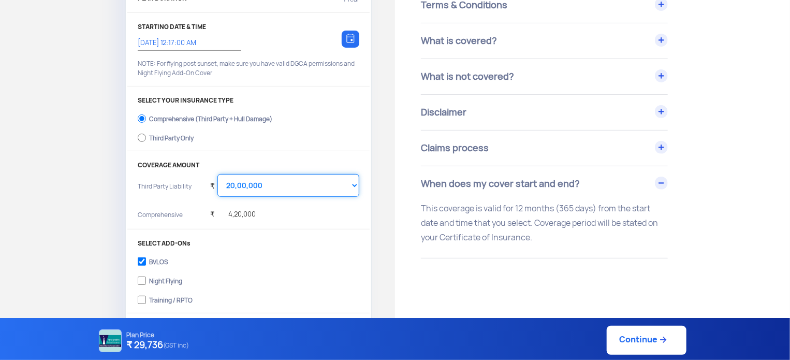
click at [313, 188] on select "Select Amount 10,00,000 15,00,000 20,00,000 25,00,000 30,00,000" at bounding box center [289, 185] width 142 height 23
click at [218, 174] on select "Select Amount 10,00,000 15,00,000 20,00,000 25,00,000 30,00,000" at bounding box center [289, 185] width 142 height 23
click at [311, 238] on div "YOUR DRONE Trinity F90+ 2025, UA00QG1S0TC, ₹ 4,20,000 Change PLAN DURATION 1 Ye…" at bounding box center [248, 178] width 245 height 492
click at [292, 184] on select "Select Amount 10,00,000 15,00,000 20,00,000 25,00,000 30,00,000" at bounding box center [289, 185] width 142 height 23
click at [218, 174] on select "Select Amount 10,00,000 15,00,000 20,00,000 25,00,000 30,00,000" at bounding box center [289, 185] width 142 height 23
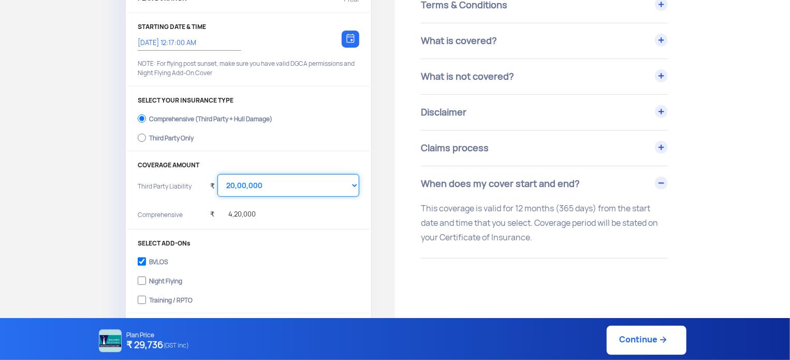
click at [282, 187] on select "Select Amount 10,00,000 15,00,000 20,00,000 25,00,000 30,00,000" at bounding box center [289, 185] width 142 height 23
click at [218, 174] on select "Select Amount 10,00,000 15,00,000 20,00,000 25,00,000 30,00,000" at bounding box center [289, 185] width 142 height 23
select select "1000000"
click at [178, 138] on div "Third Party Only" at bounding box center [171, 137] width 45 height 4
click at [146, 138] on input "Third Party Only" at bounding box center [142, 138] width 8 height 15
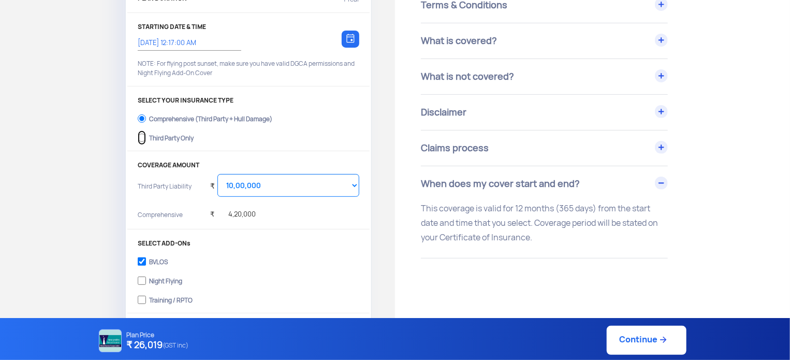
radio input "true"
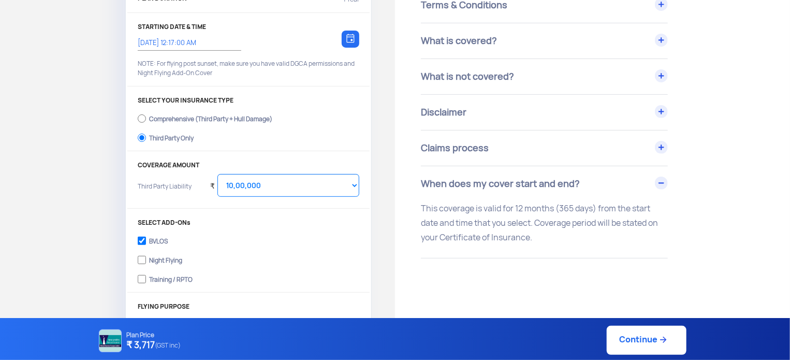
click at [170, 124] on label "Comprehensive (Third Party + Hull Damage)" at bounding box center [249, 117] width 222 height 17
click at [146, 124] on input "Comprehensive (Third Party + Hull Damage)" at bounding box center [142, 118] width 8 height 15
radio input "true"
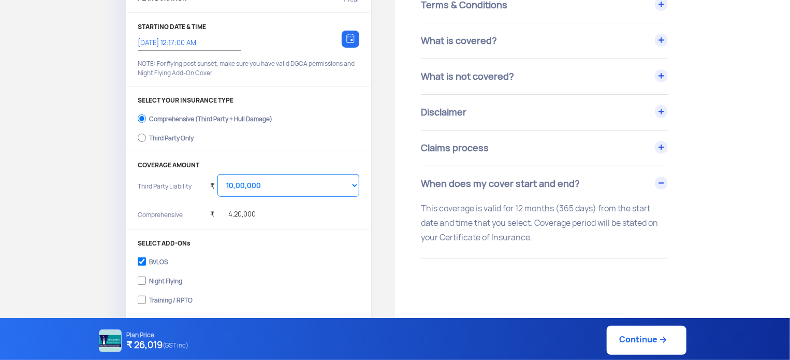
click at [356, 35] on div at bounding box center [351, 39] width 18 height 17
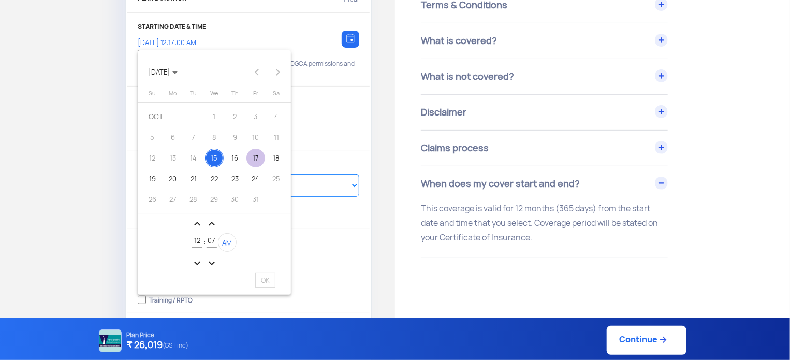
click at [262, 160] on div "17" at bounding box center [256, 158] width 19 height 19
click at [270, 282] on span "OK" at bounding box center [265, 280] width 20 height 15
type input "17/10/2025, 12:07:17 AM"
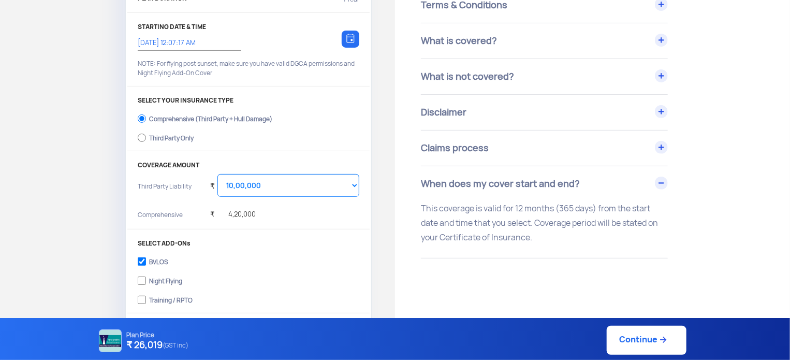
click at [342, 113] on label "Comprehensive (Third Party + Hull Damage)" at bounding box center [249, 117] width 222 height 17
click at [146, 113] on input "Comprehensive (Third Party + Hull Damage)" at bounding box center [142, 118] width 8 height 15
click at [138, 131] on input "Third Party Only" at bounding box center [142, 138] width 8 height 15
radio input "true"
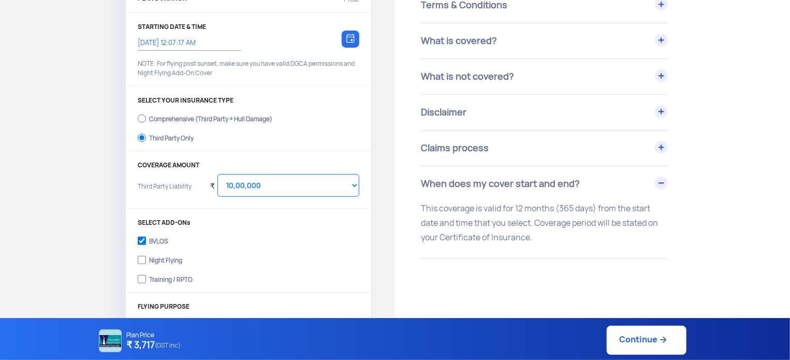
click at [186, 115] on div "Comprehensive (Third Party + Hull Damage)" at bounding box center [210, 117] width 123 height 4
click at [146, 115] on input "Comprehensive (Third Party + Hull Damage)" at bounding box center [142, 118] width 8 height 15
radio input "true"
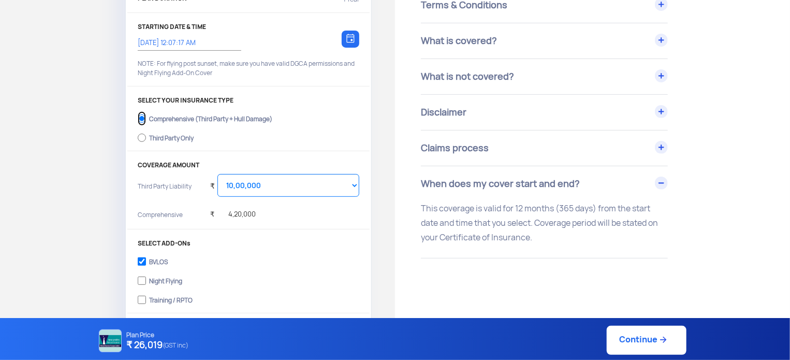
scroll to position [0, 0]
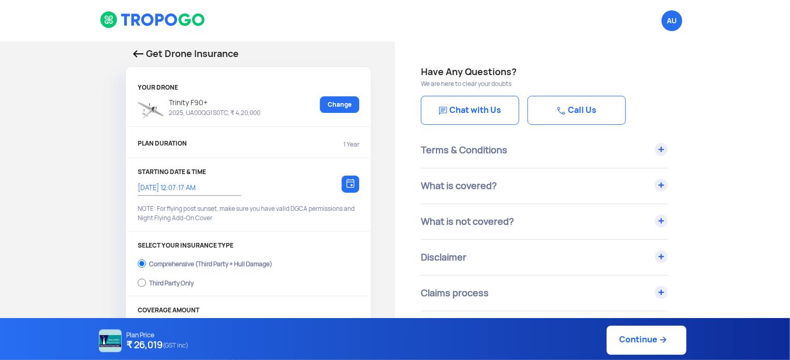
click at [151, 18] on img at bounding box center [153, 20] width 106 height 18
